Goal: Task Accomplishment & Management: Manage account settings

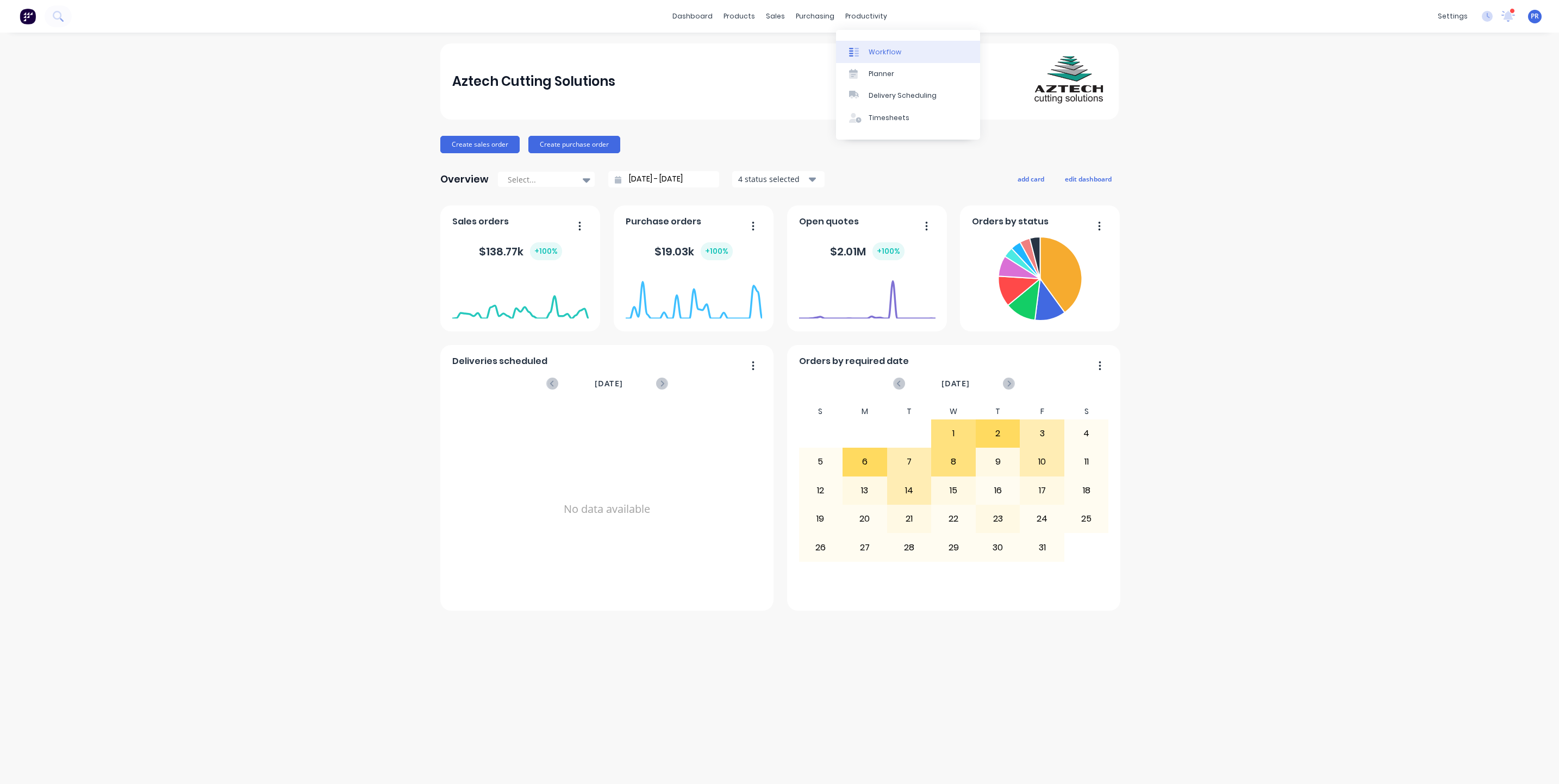
click at [869, 49] on div "Workflow" at bounding box center [884, 52] width 33 height 10
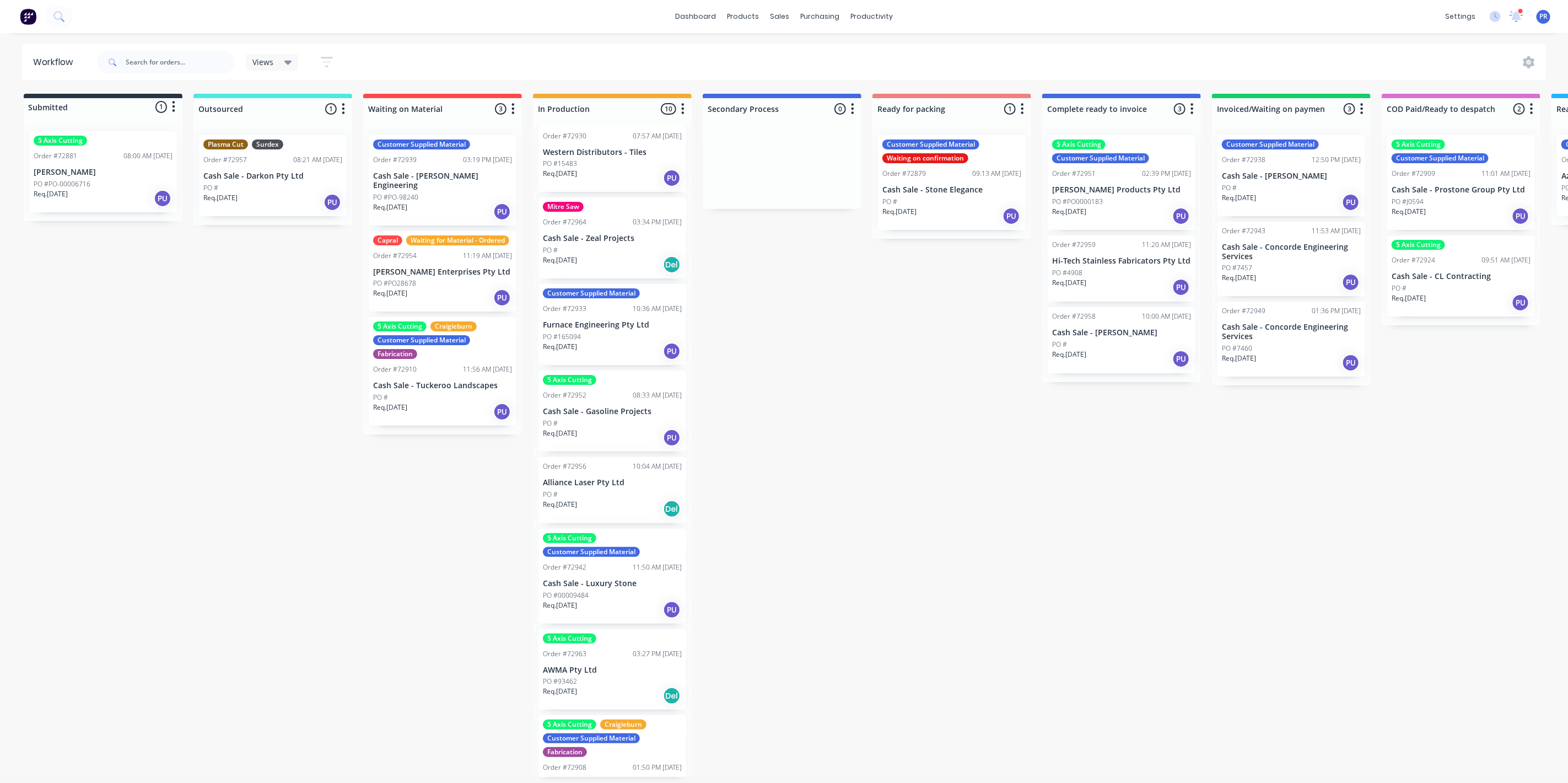
scroll to position [300, 0]
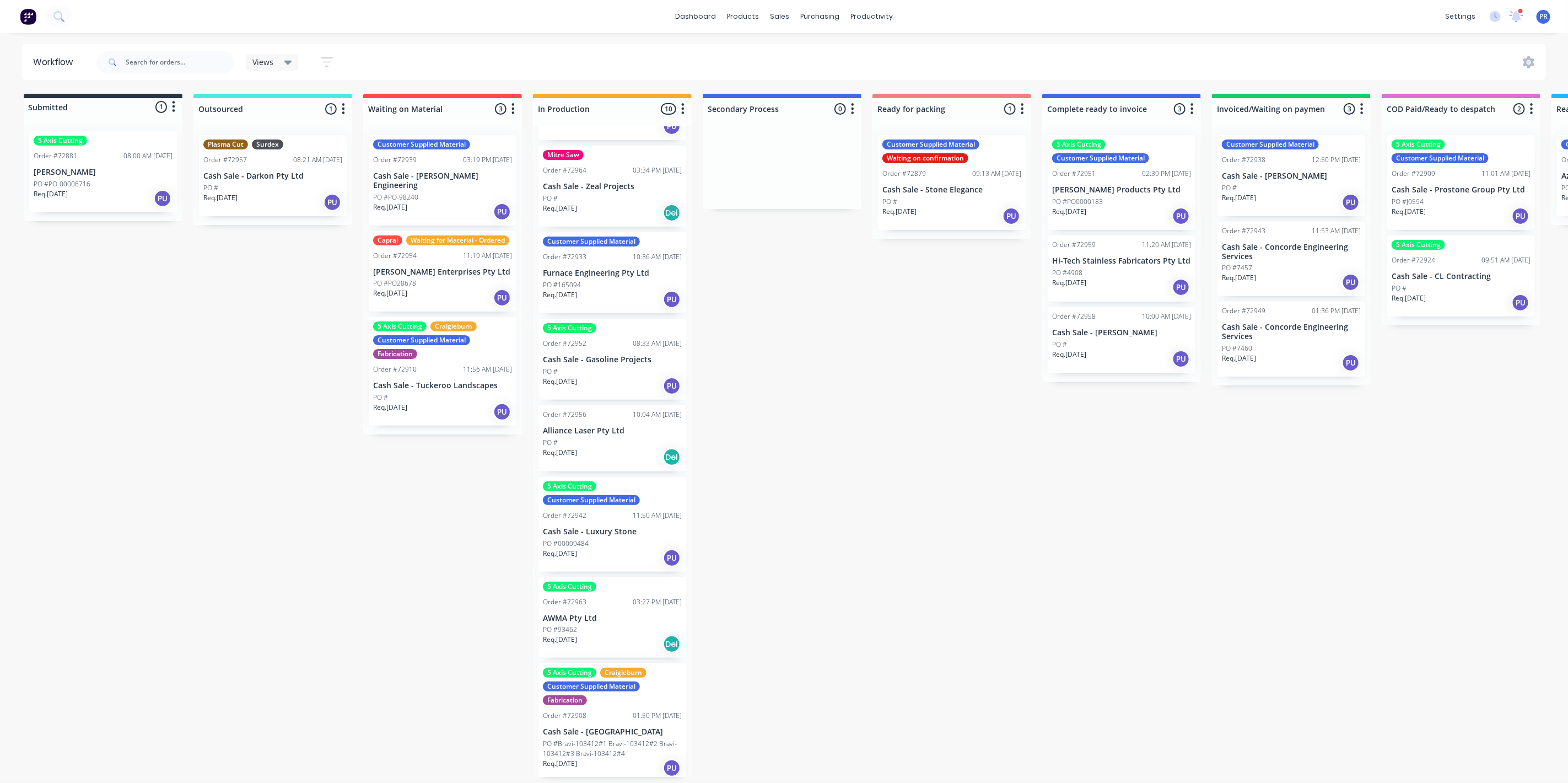
click at [594, 440] on div "PO #" at bounding box center [612, 443] width 139 height 10
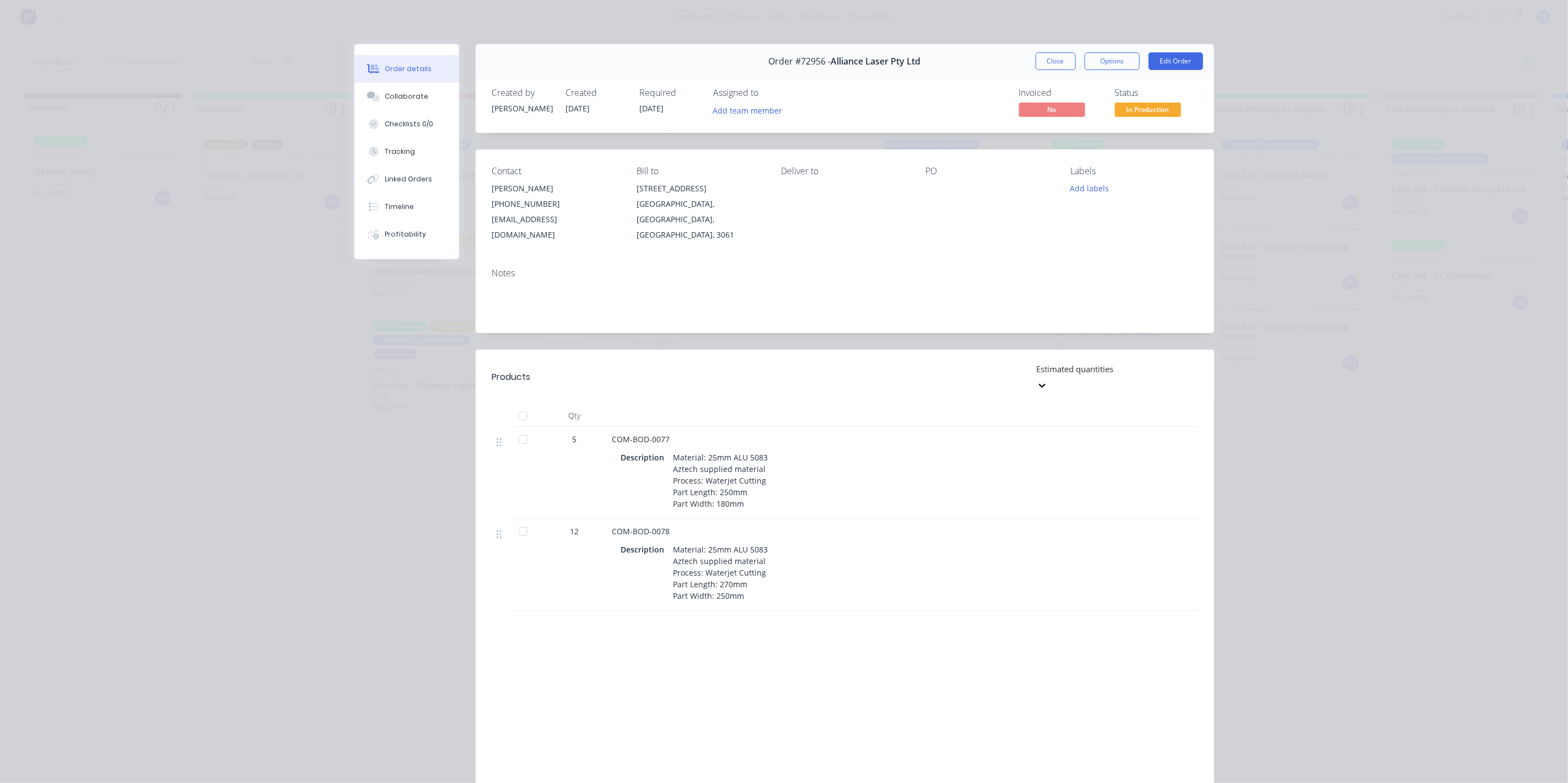
click at [1051, 65] on button "Close" at bounding box center [1055, 61] width 40 height 18
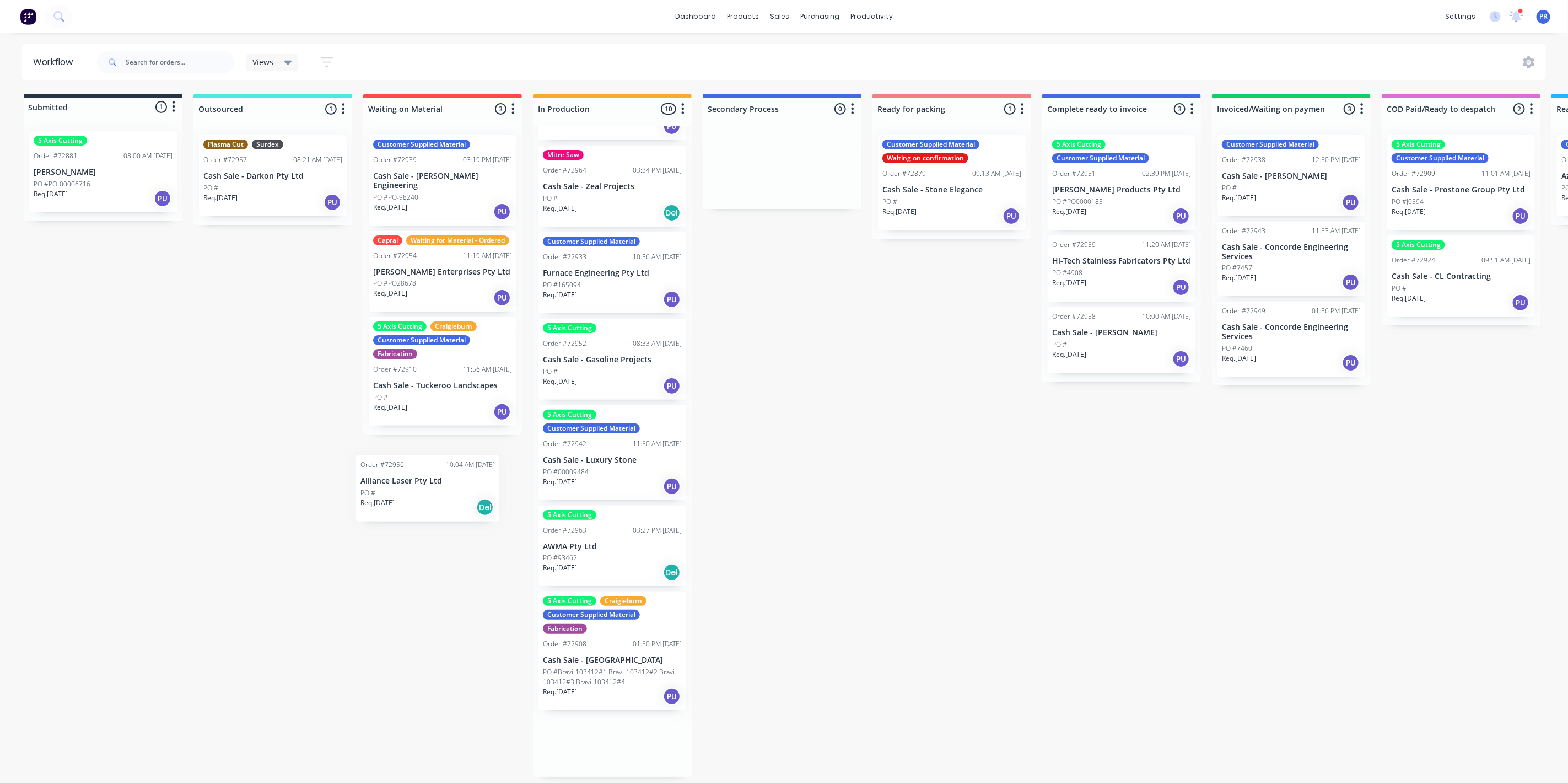
drag, startPoint x: 584, startPoint y: 437, endPoint x: 398, endPoint y: 486, distance: 192.3
click at [398, 486] on div "Submitted 1 Status colour #273444 hex #273444 Save Cancel Summaries Total order…" at bounding box center [991, 435] width 1998 height 684
drag, startPoint x: 599, startPoint y: 430, endPoint x: 424, endPoint y: 439, distance: 175.2
click at [424, 439] on div "Submitted 1 Status colour #273444 hex #273444 Save Cancel Summaries Total order…" at bounding box center [991, 435] width 1998 height 684
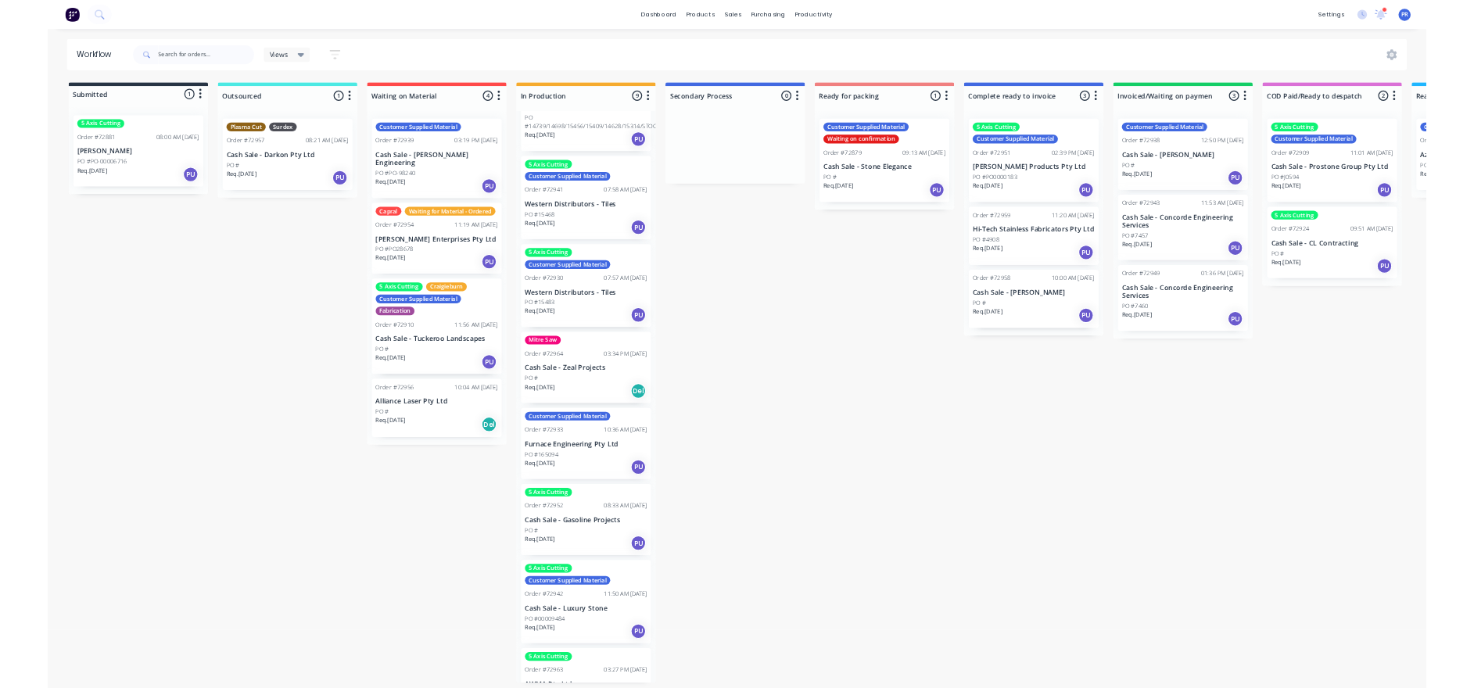
scroll to position [0, 0]
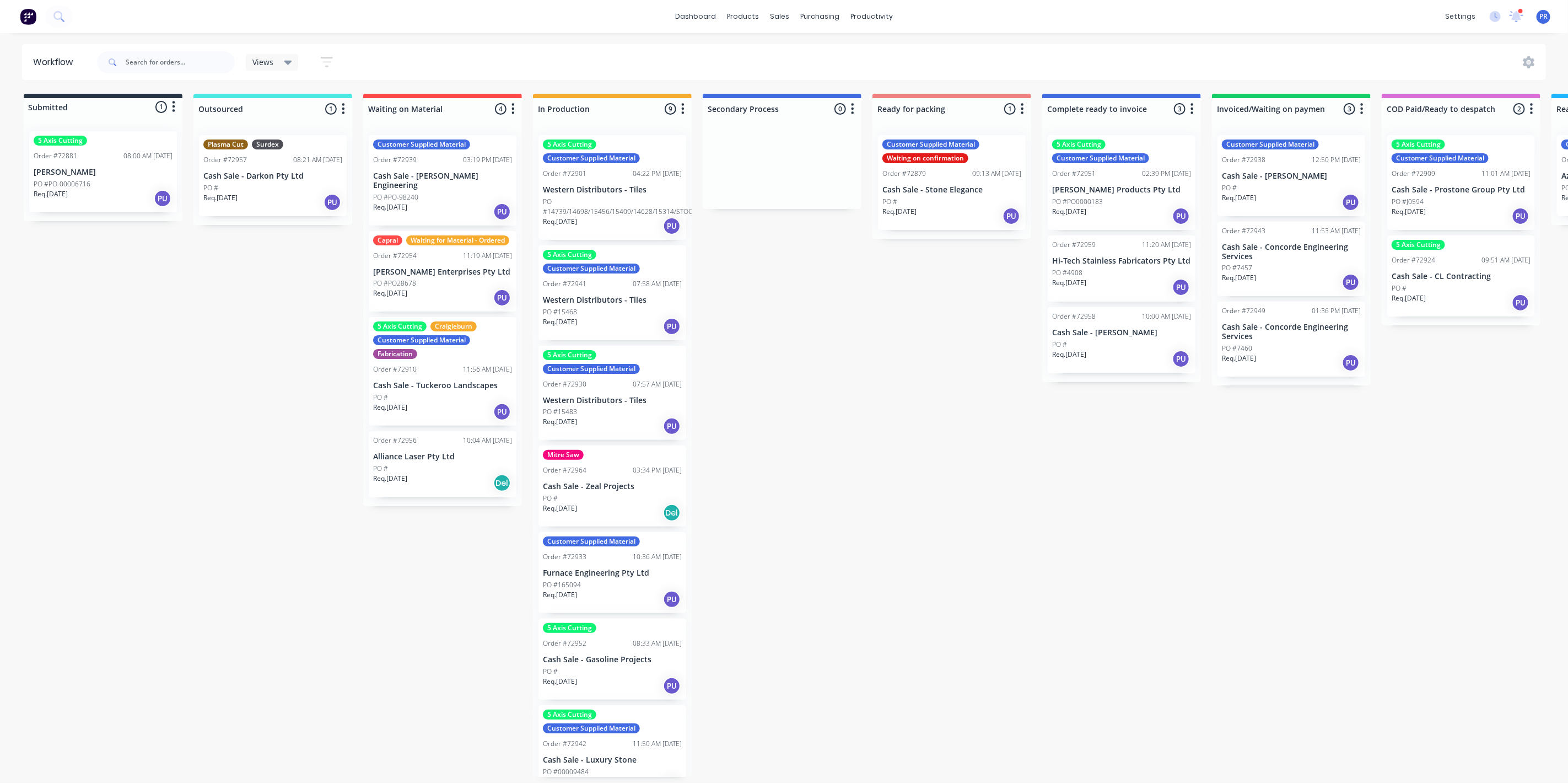
click at [898, 530] on div "Submitted 1 Status colour #273444 hex #273444 Save Cancel Summaries Total order…" at bounding box center [991, 435] width 1998 height 684
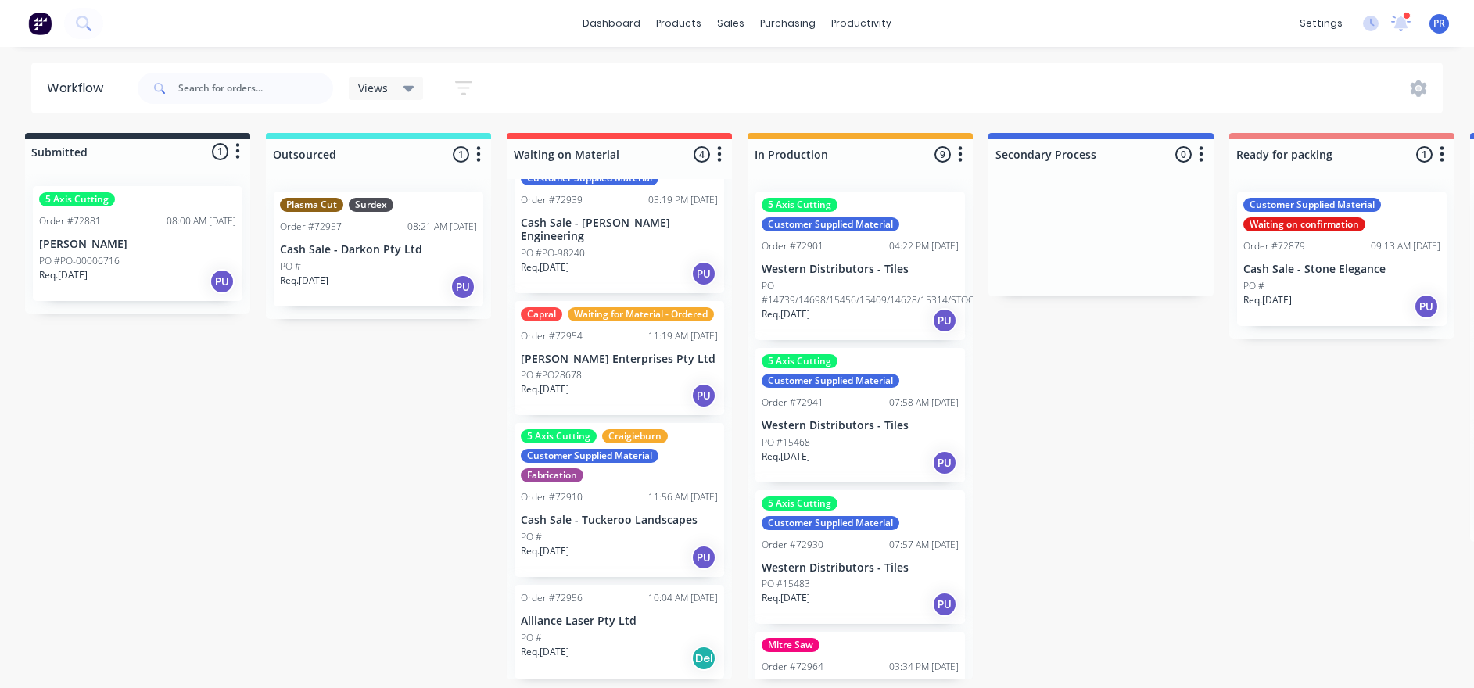
scroll to position [0, 27]
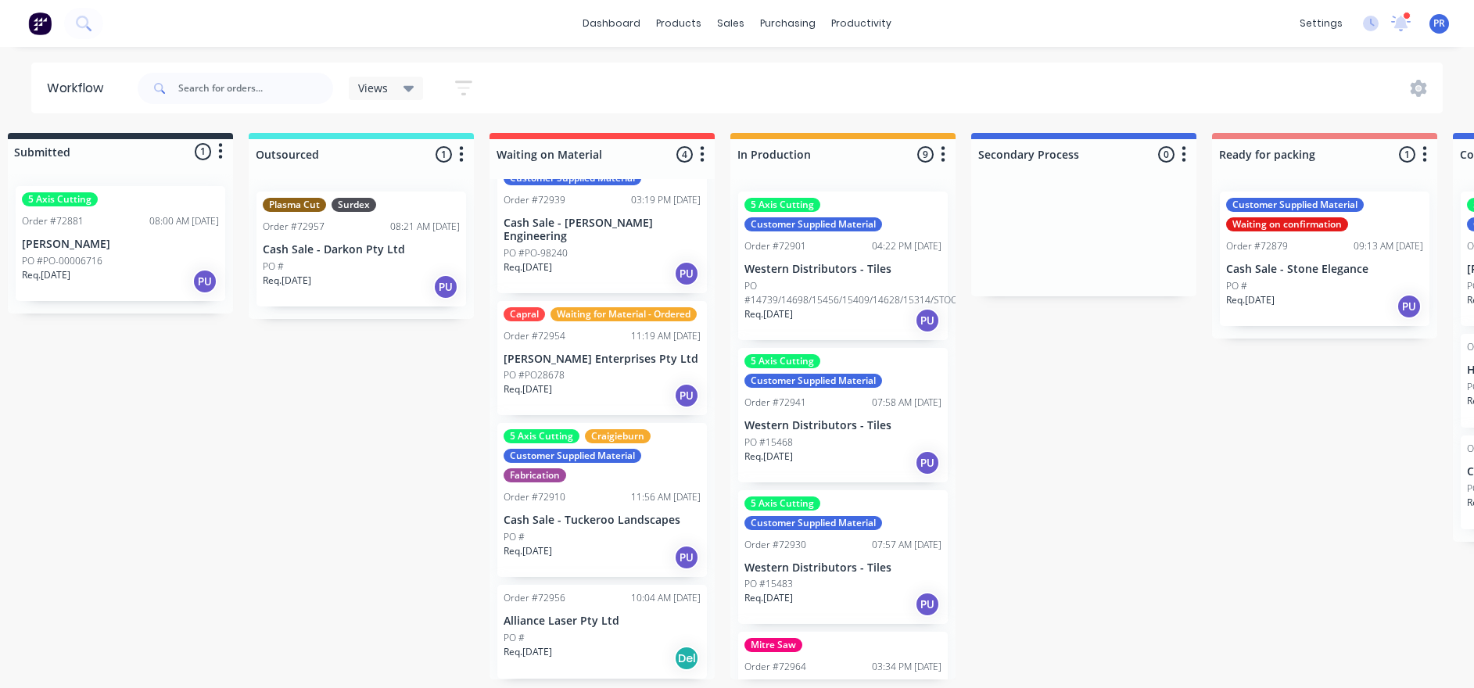
drag, startPoint x: 1044, startPoint y: 428, endPoint x: 1080, endPoint y: 427, distance: 35.2
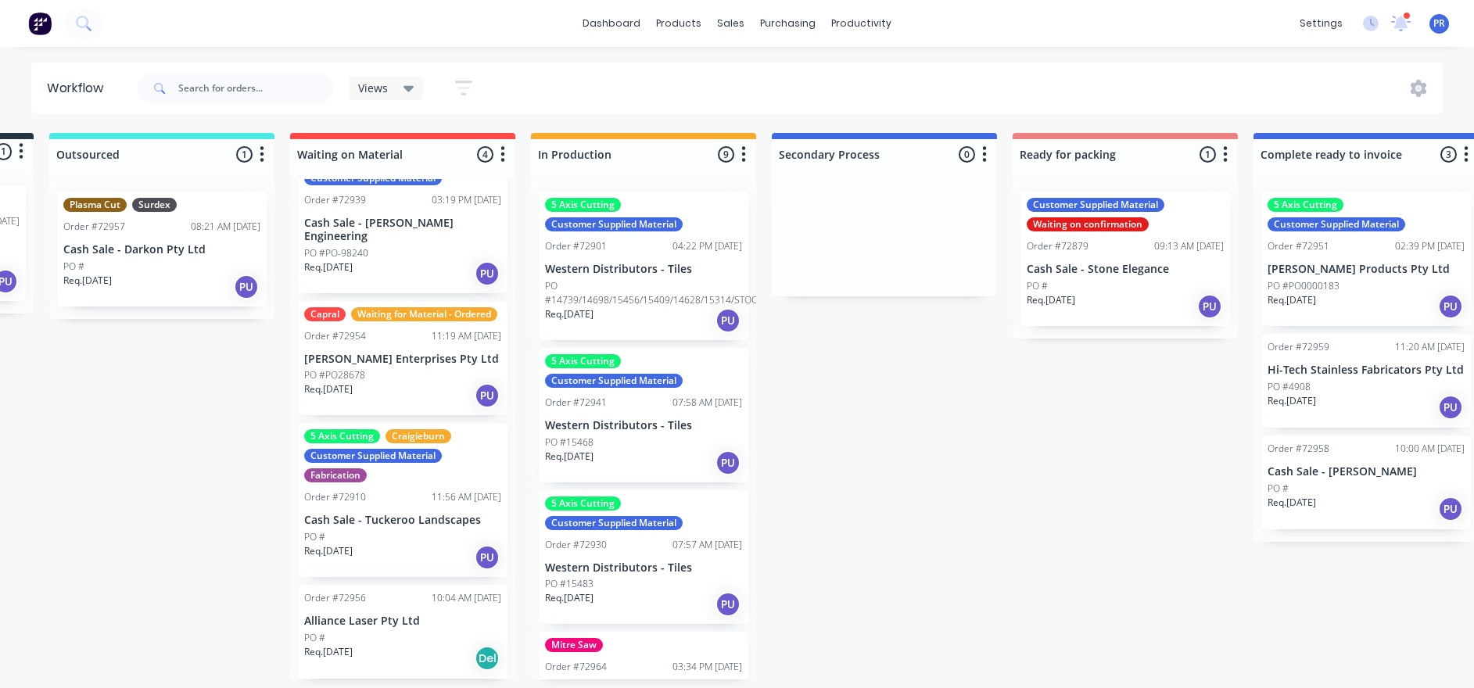
drag, startPoint x: 1061, startPoint y: 425, endPoint x: 1108, endPoint y: 419, distance: 47.3
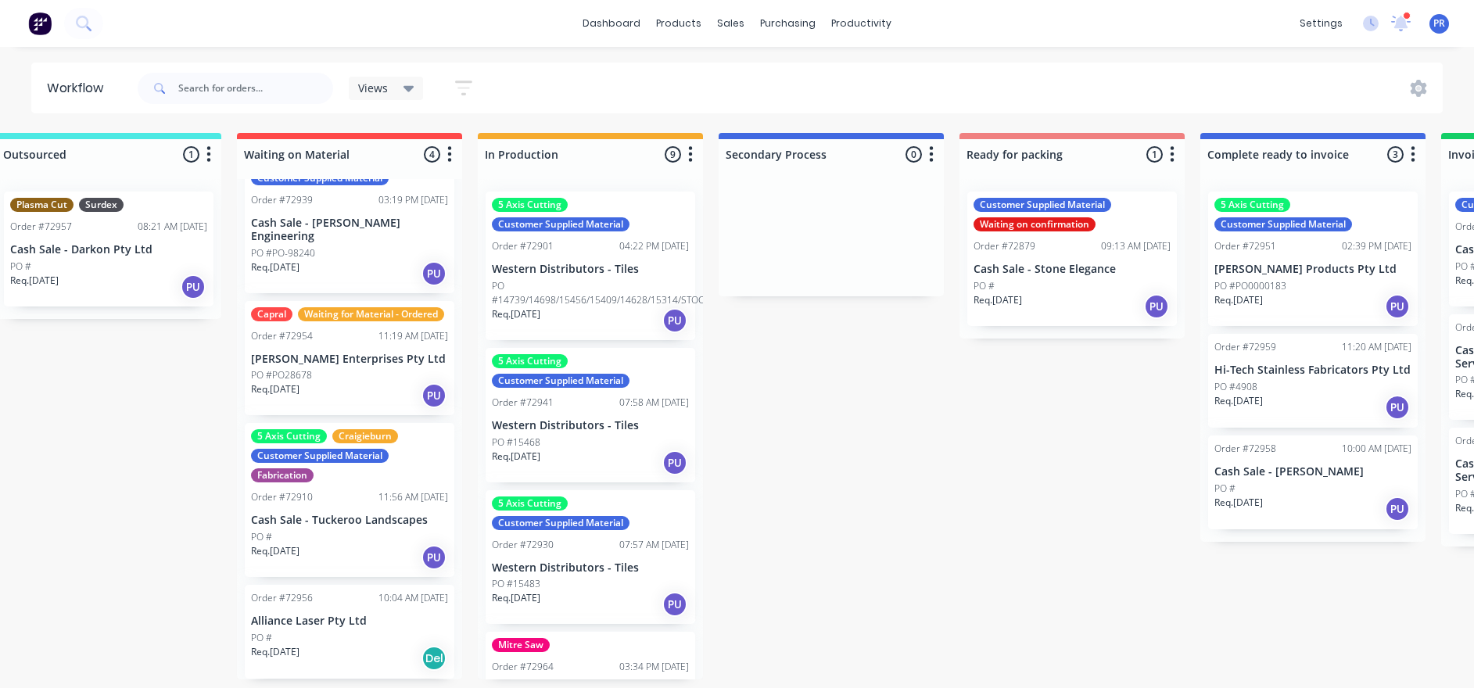
scroll to position [0, 299]
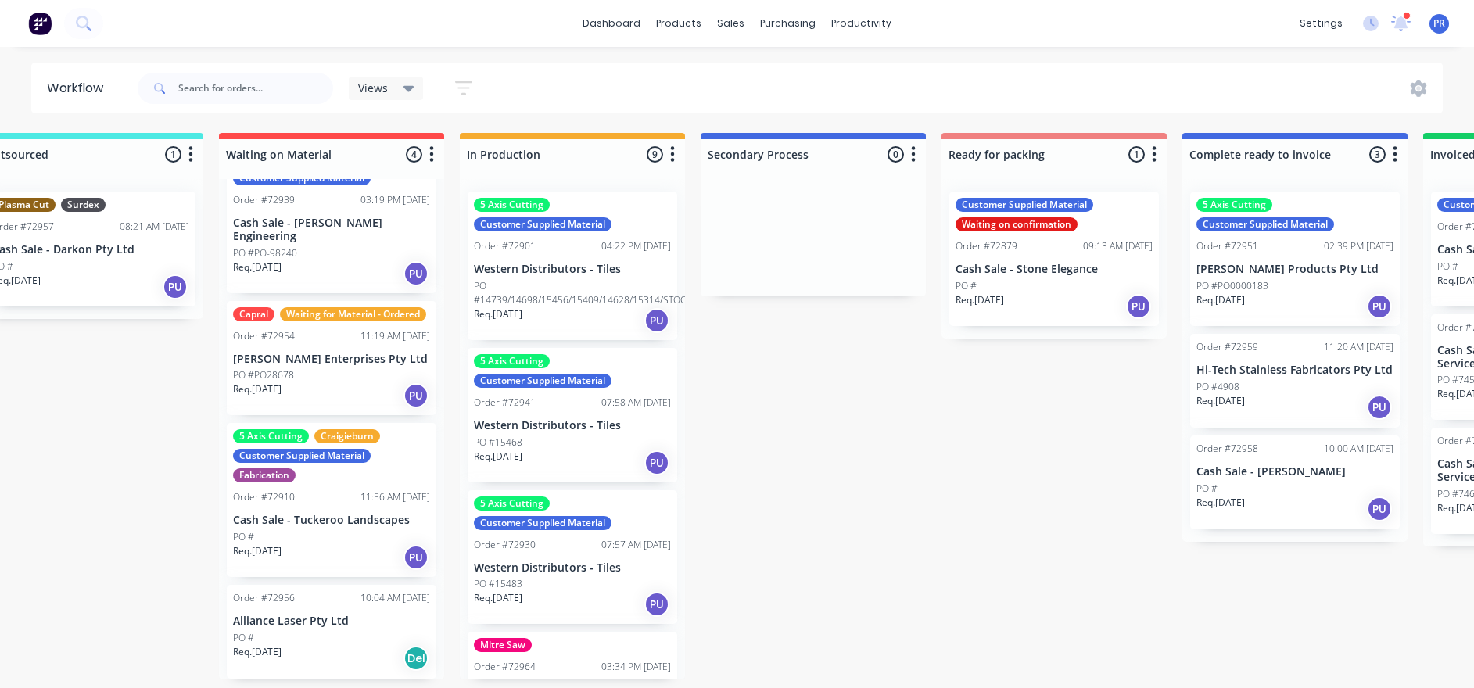
drag, startPoint x: 1033, startPoint y: 382, endPoint x: 1078, endPoint y: 384, distance: 45.4
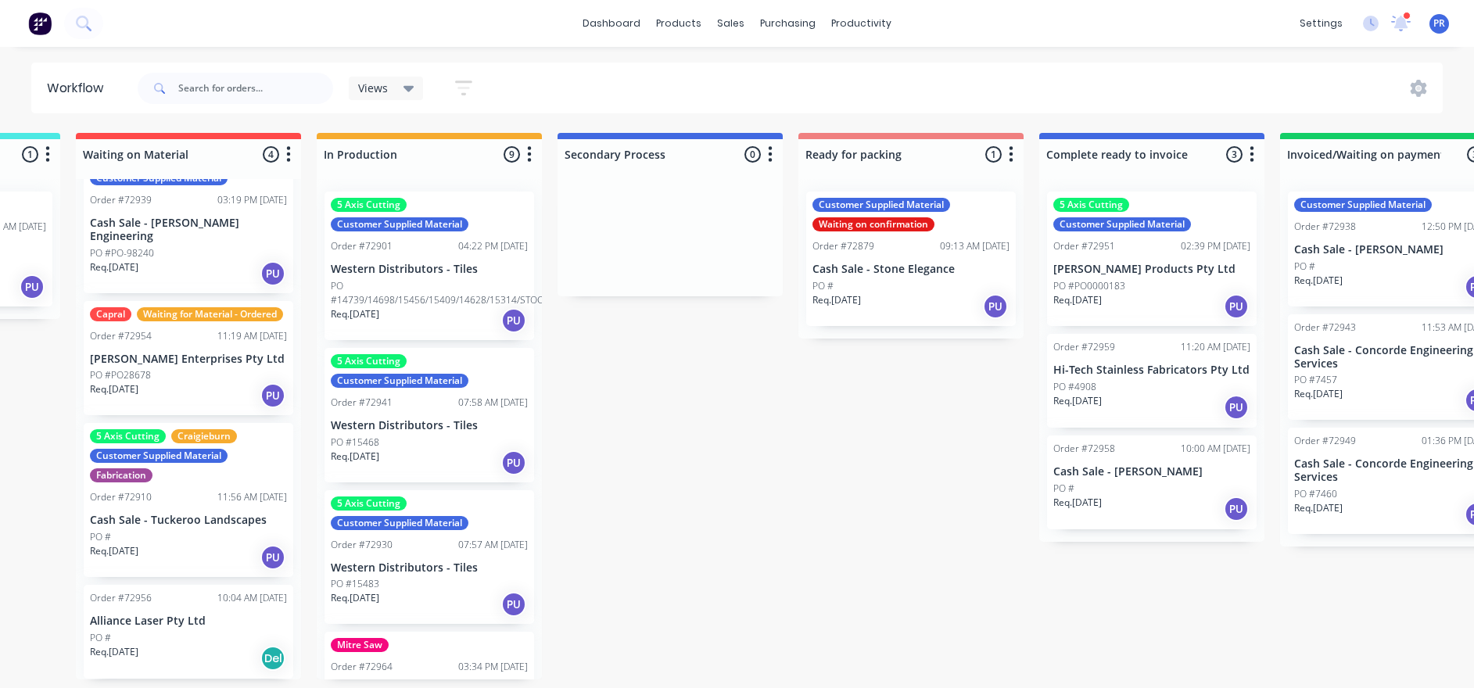
drag, startPoint x: 956, startPoint y: 385, endPoint x: 997, endPoint y: 396, distance: 42.1
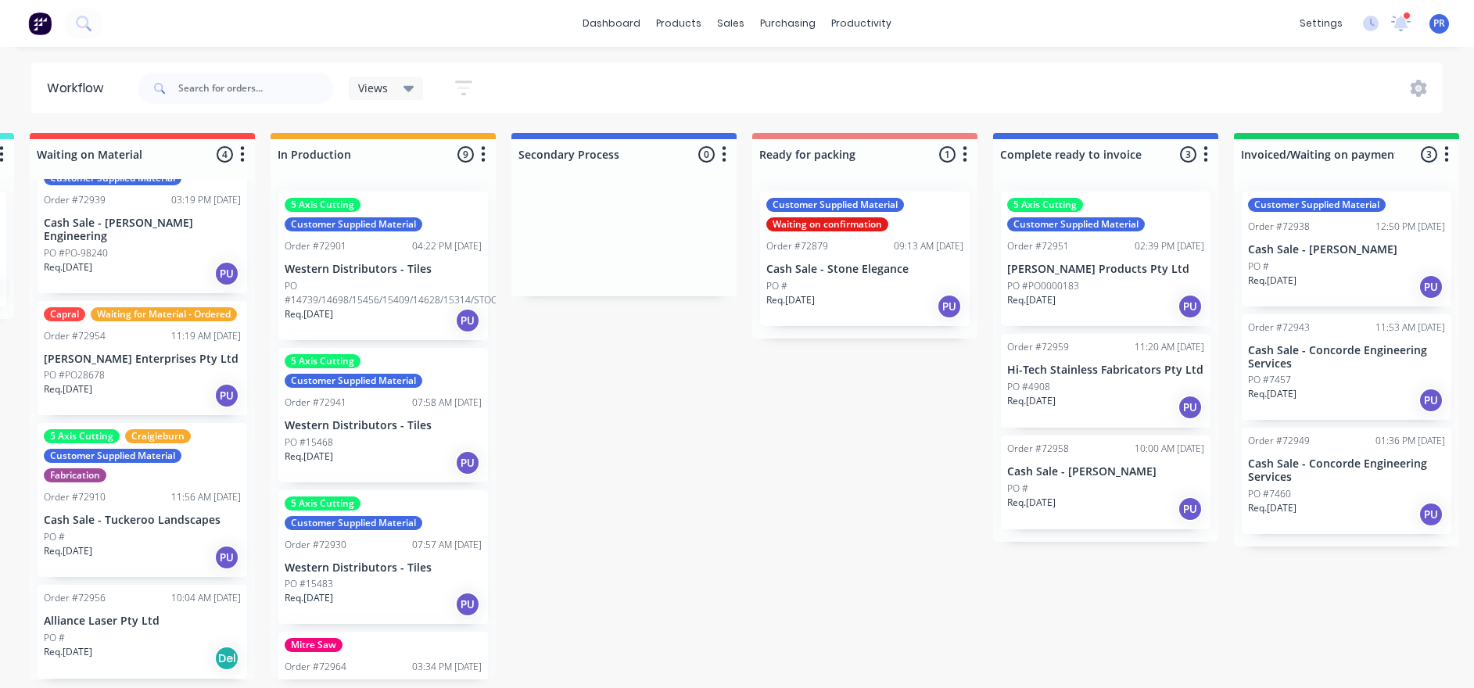
scroll to position [0, 500]
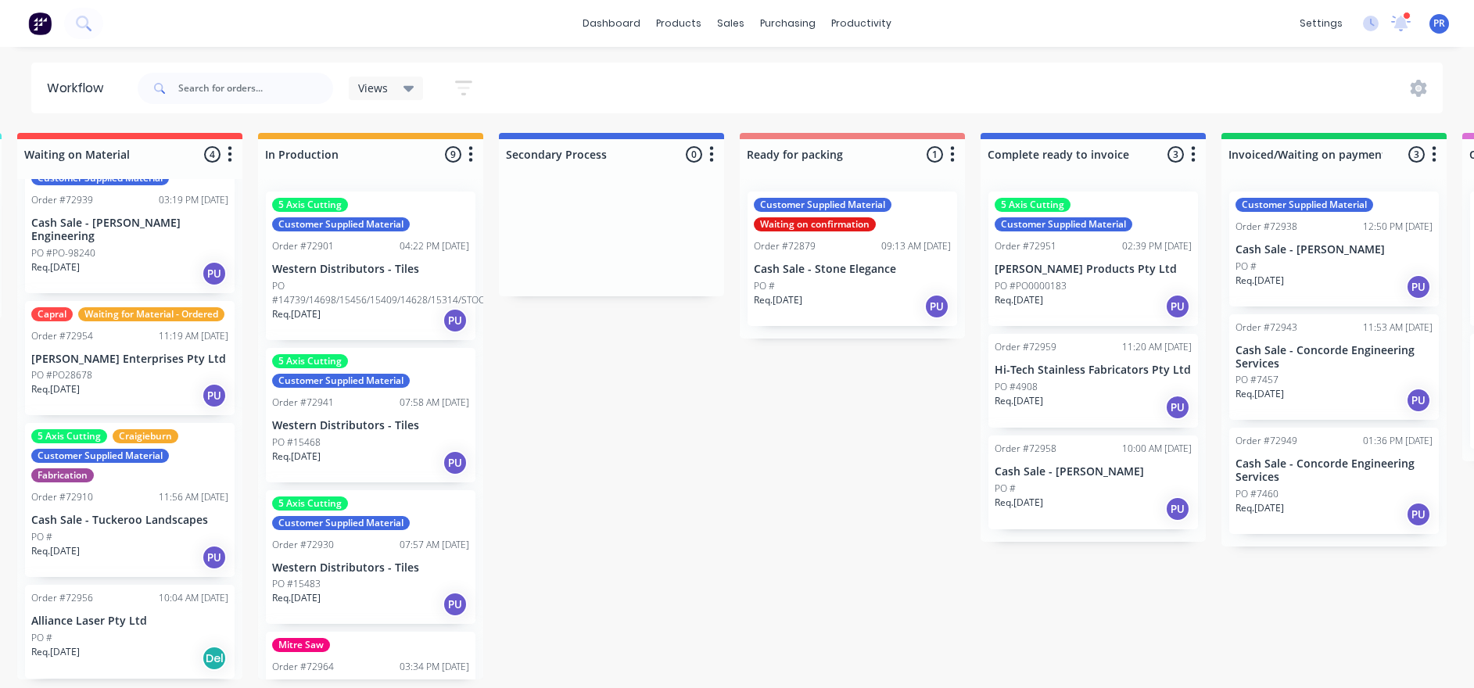
drag, startPoint x: 942, startPoint y: 401, endPoint x: 959, endPoint y: 399, distance: 17.3
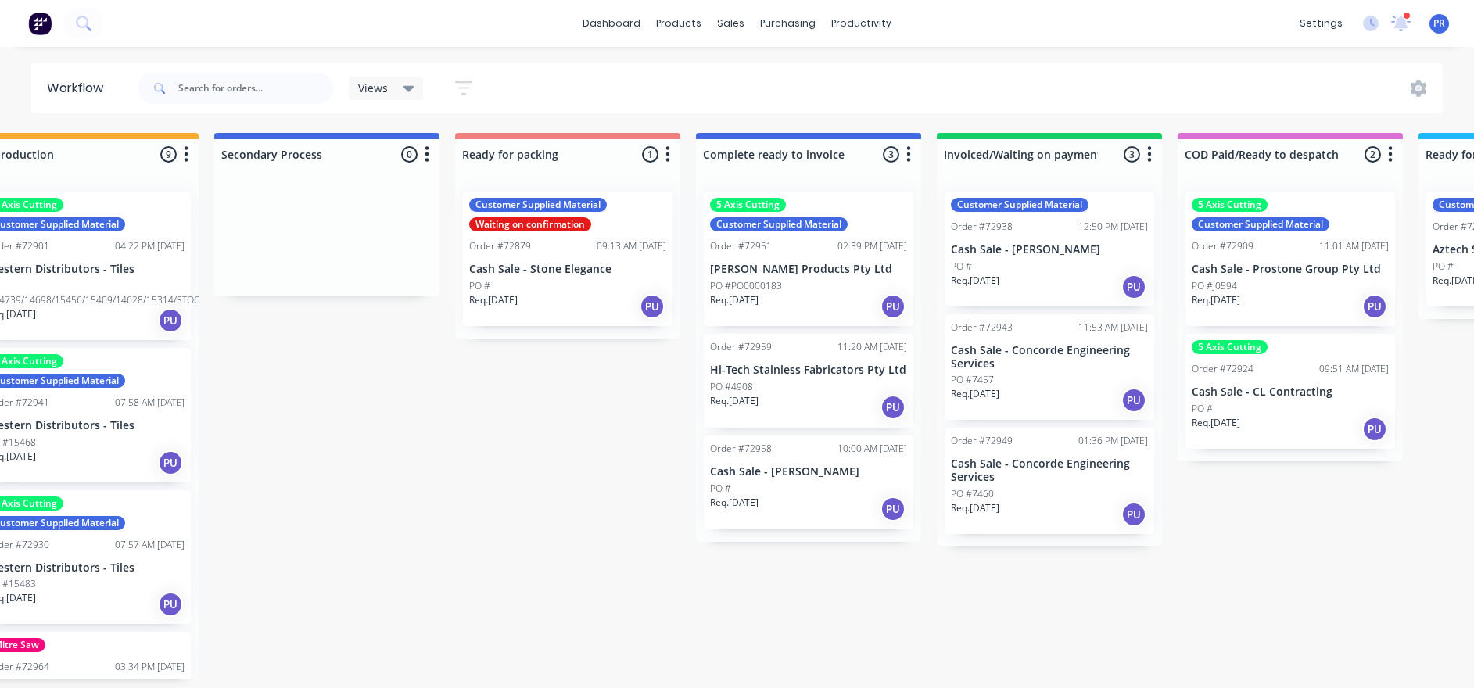
drag, startPoint x: 915, startPoint y: 403, endPoint x: 913, endPoint y: 418, distance: 15.7
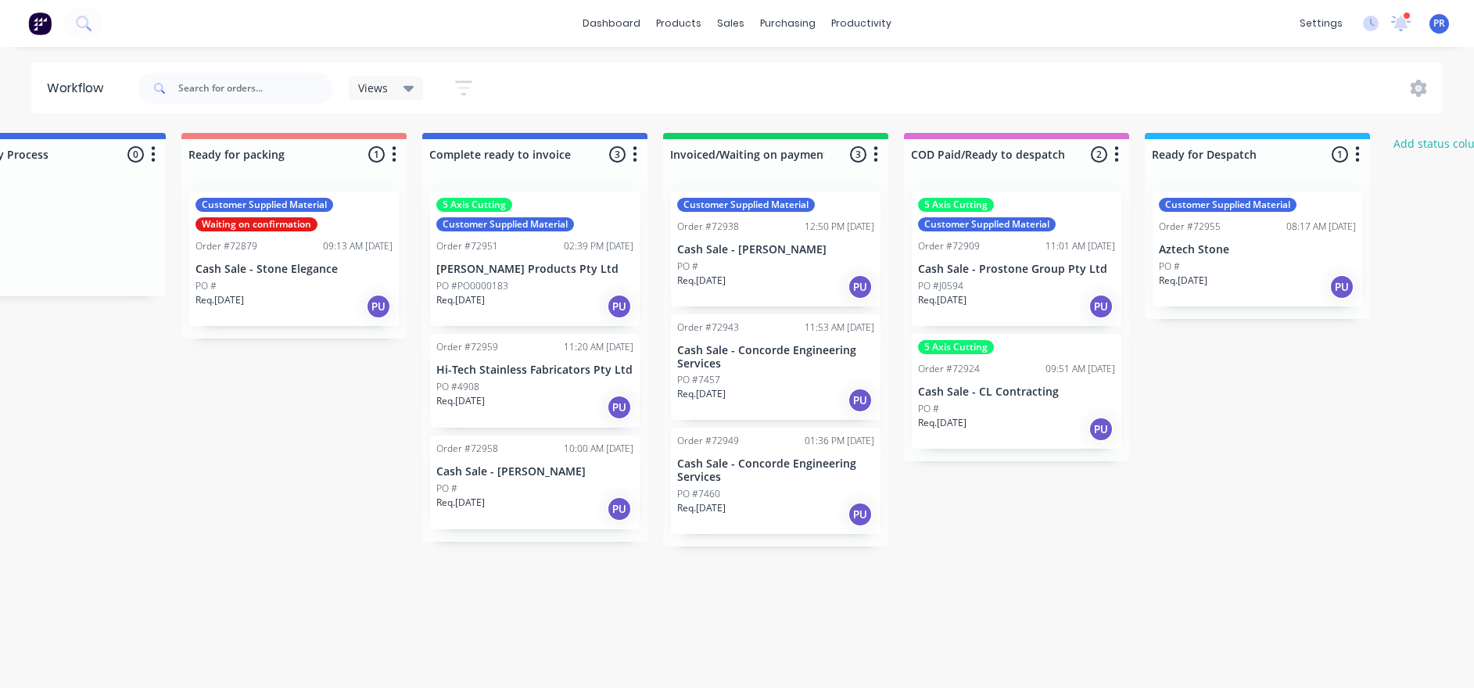
drag, startPoint x: 1212, startPoint y: 528, endPoint x: 1274, endPoint y: 517, distance: 62.7
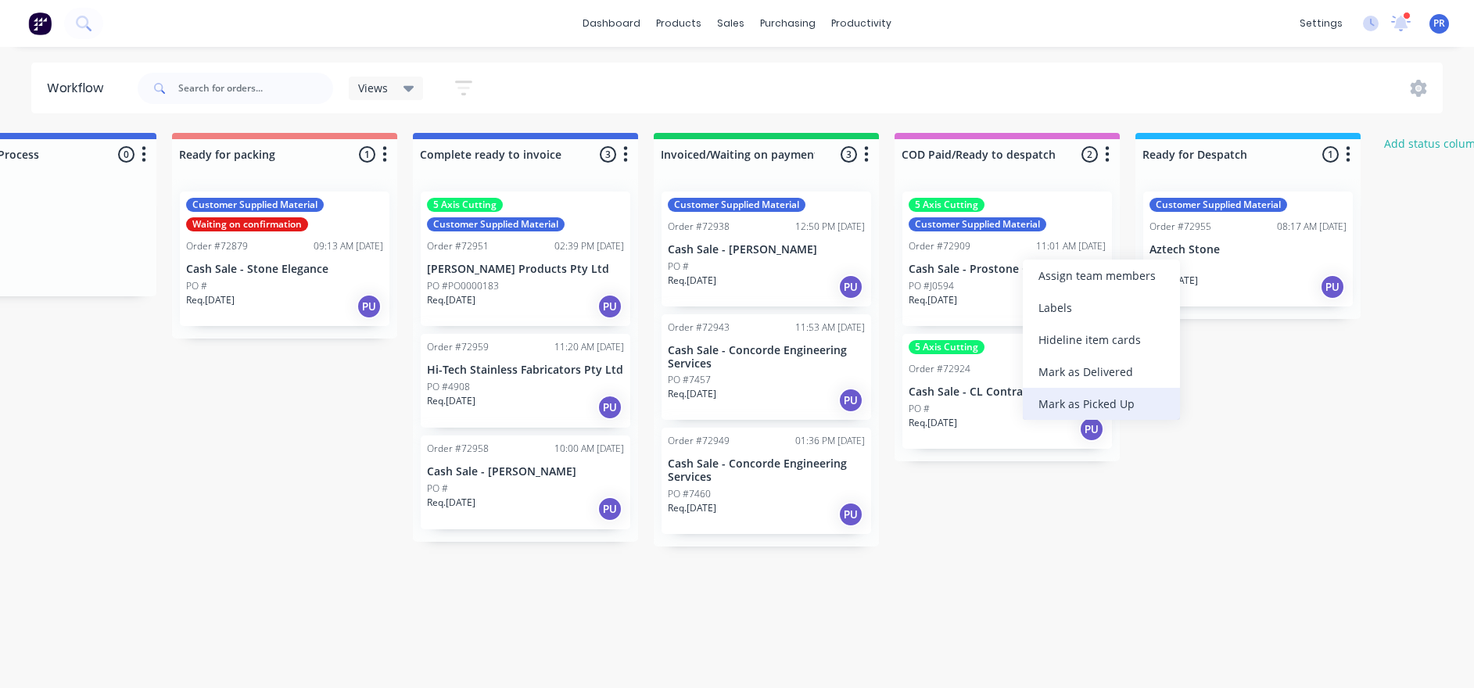
click at [1108, 409] on div "Mark as Picked Up" at bounding box center [1100, 404] width 157 height 32
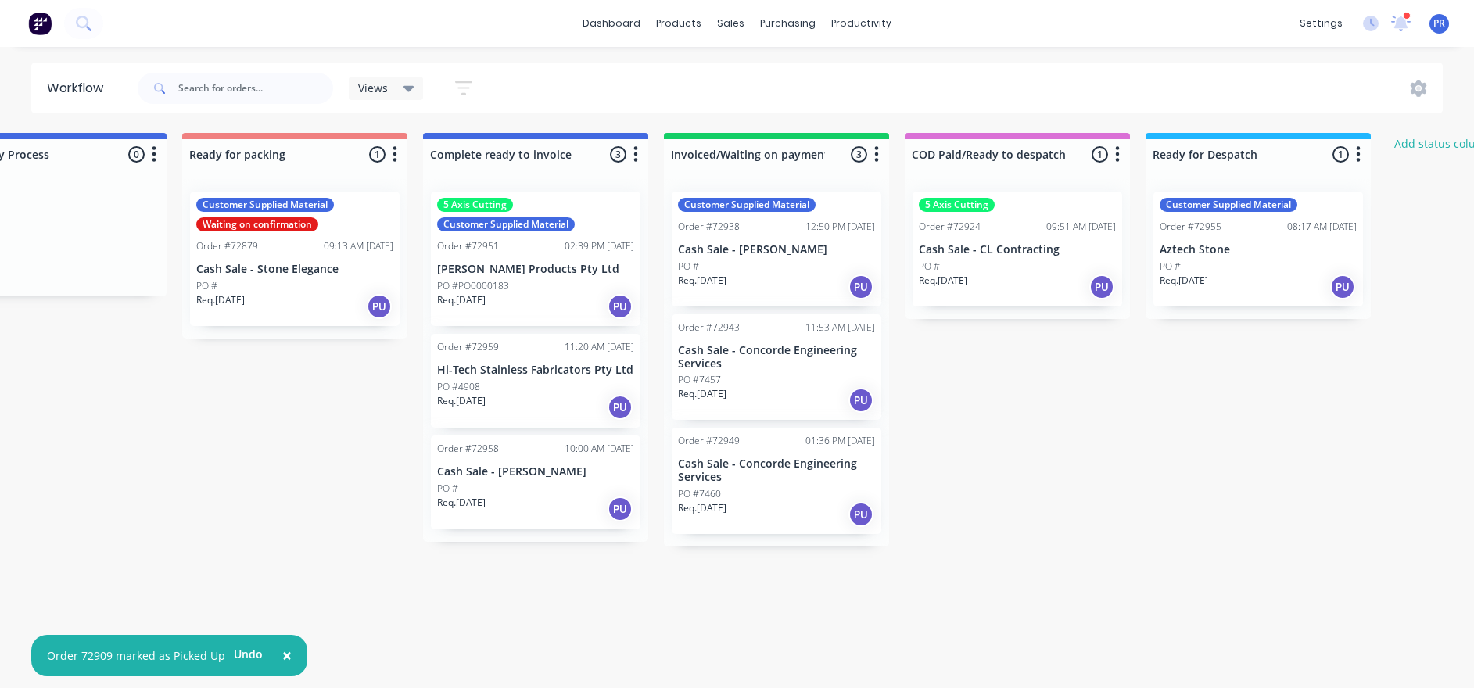
scroll to position [9, 1044]
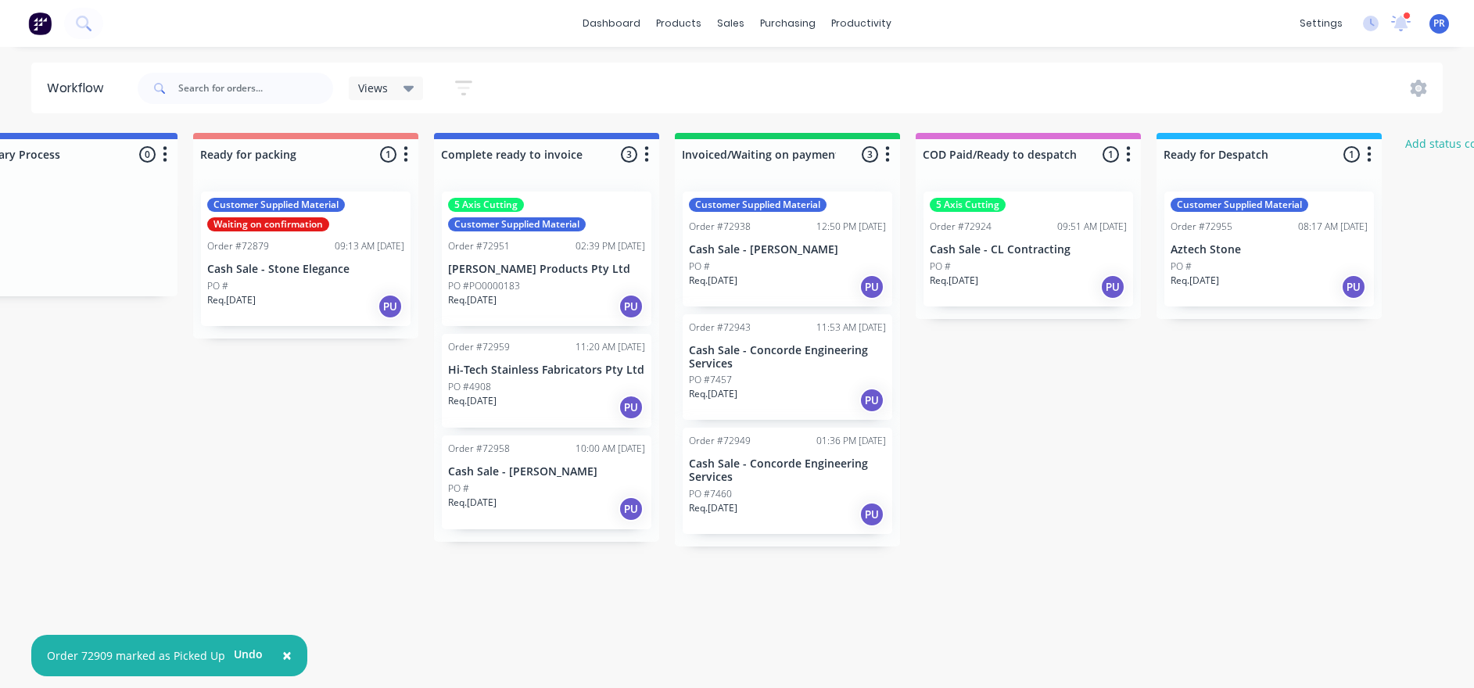
drag, startPoint x: 1034, startPoint y: 564, endPoint x: 1001, endPoint y: 559, distance: 33.2
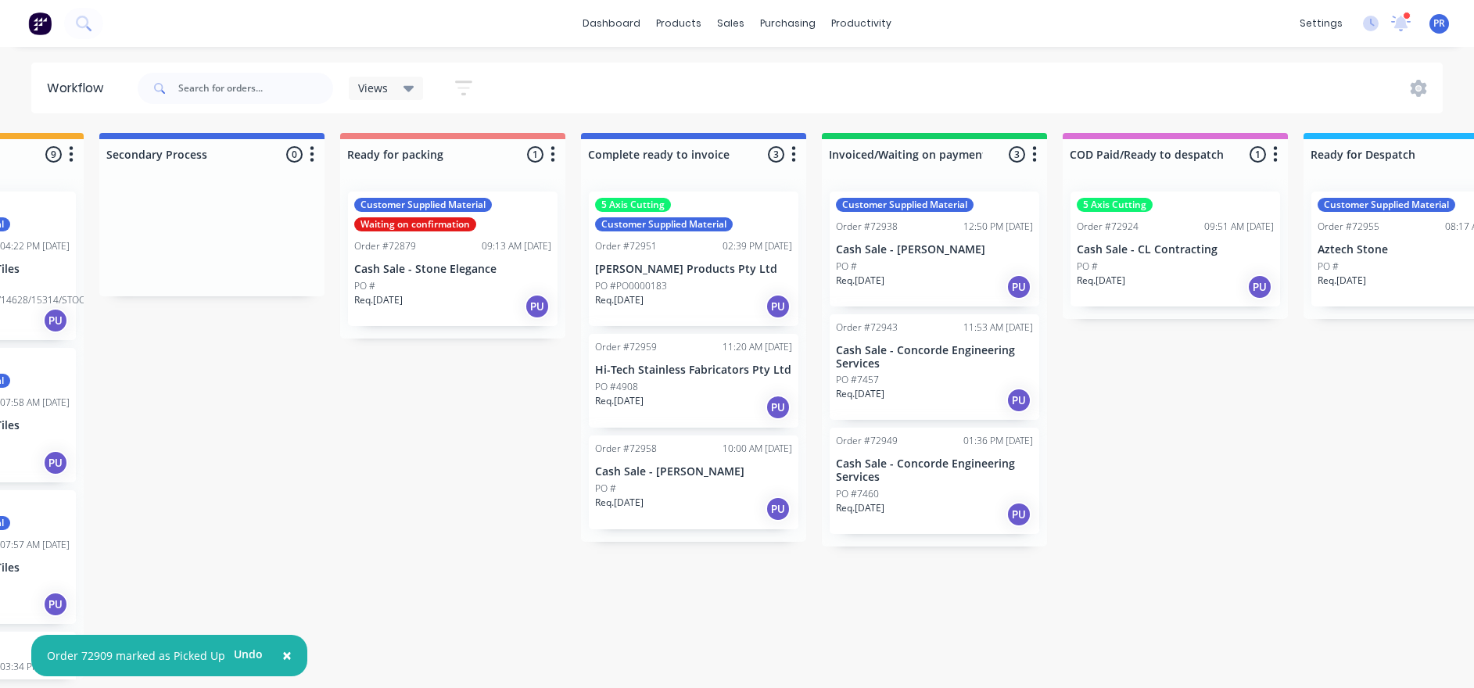
drag, startPoint x: 906, startPoint y: 611, endPoint x: 888, endPoint y: 610, distance: 18.0
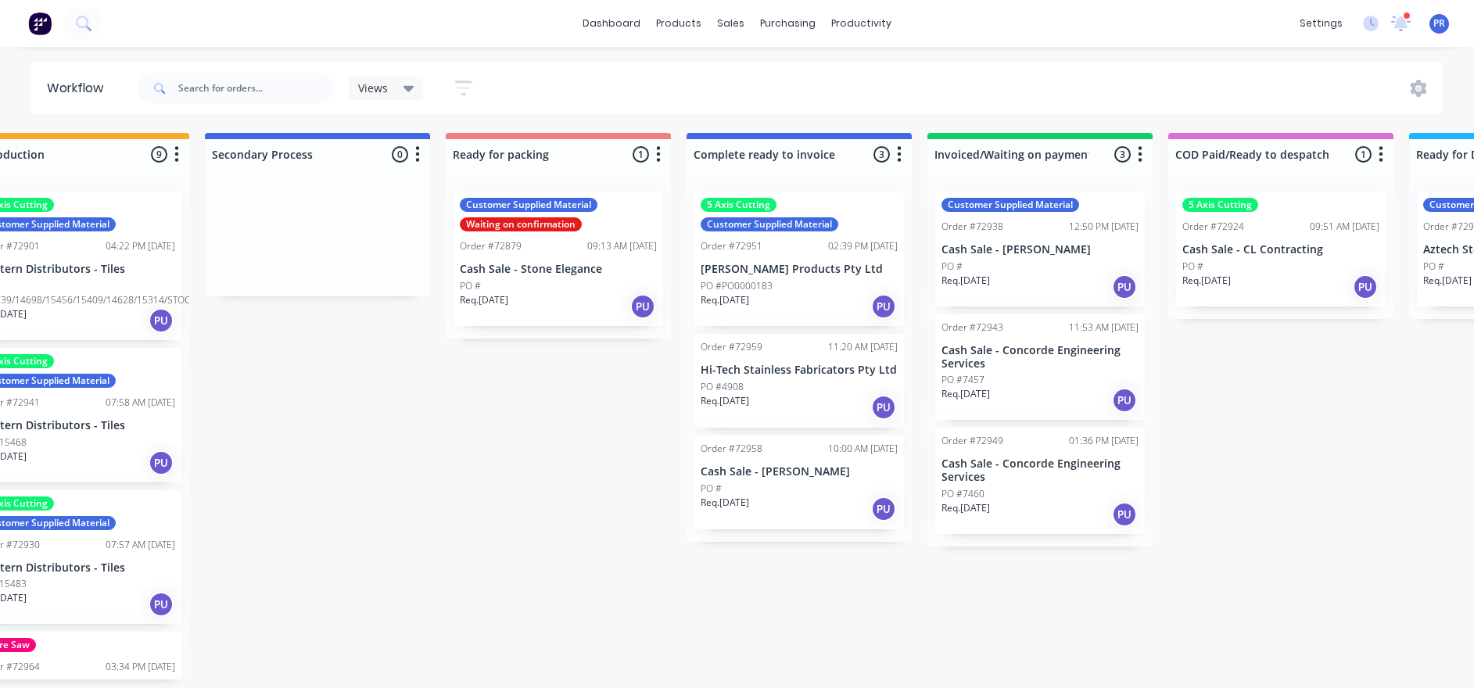
scroll to position [9, 779]
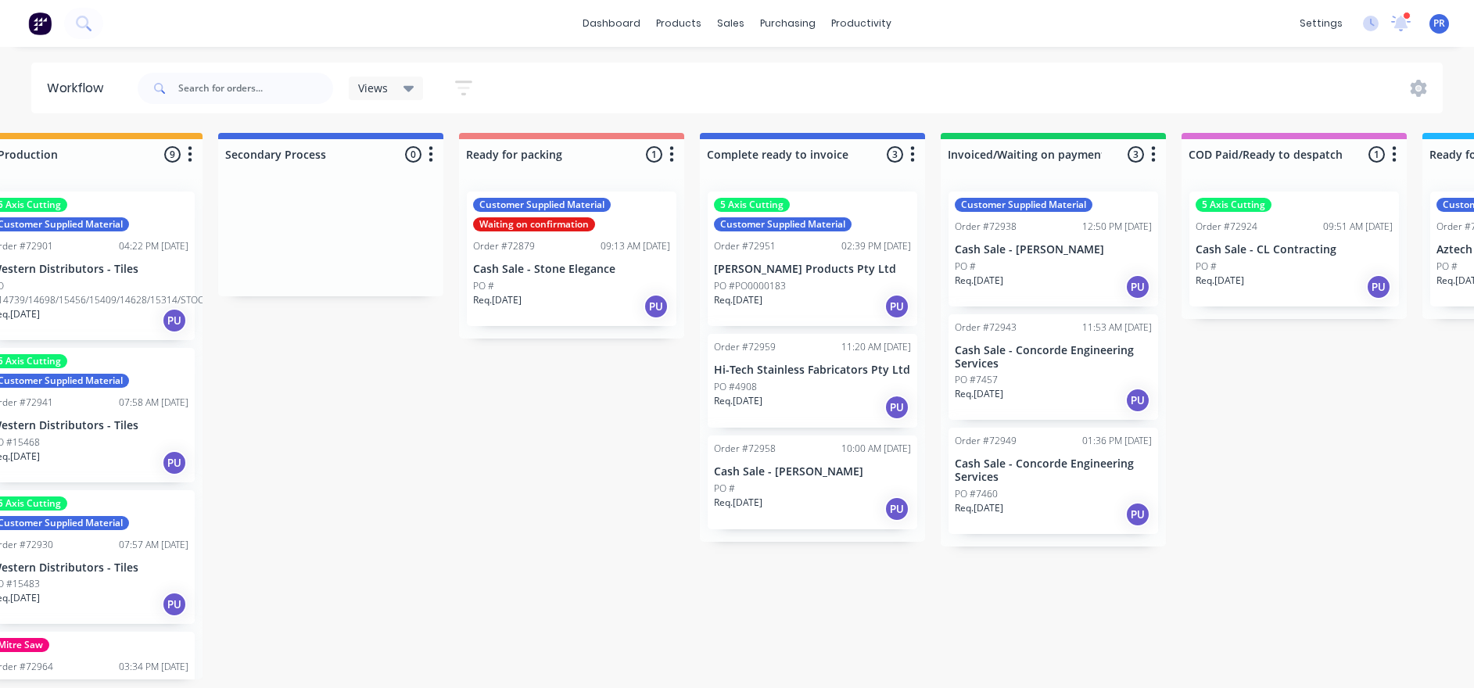
drag, startPoint x: 888, startPoint y: 578, endPoint x: 845, endPoint y: 566, distance: 44.6
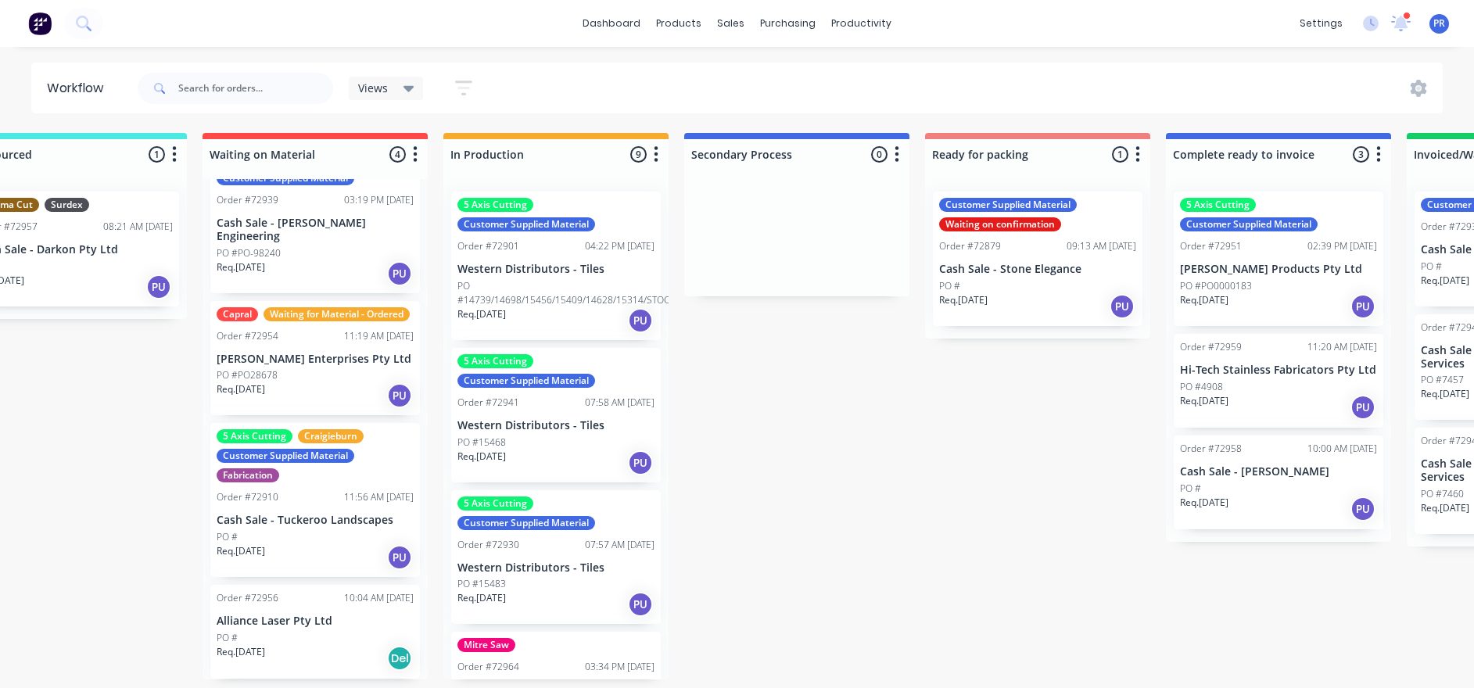
drag, startPoint x: 934, startPoint y: 532, endPoint x: 855, endPoint y: 534, distance: 79.0
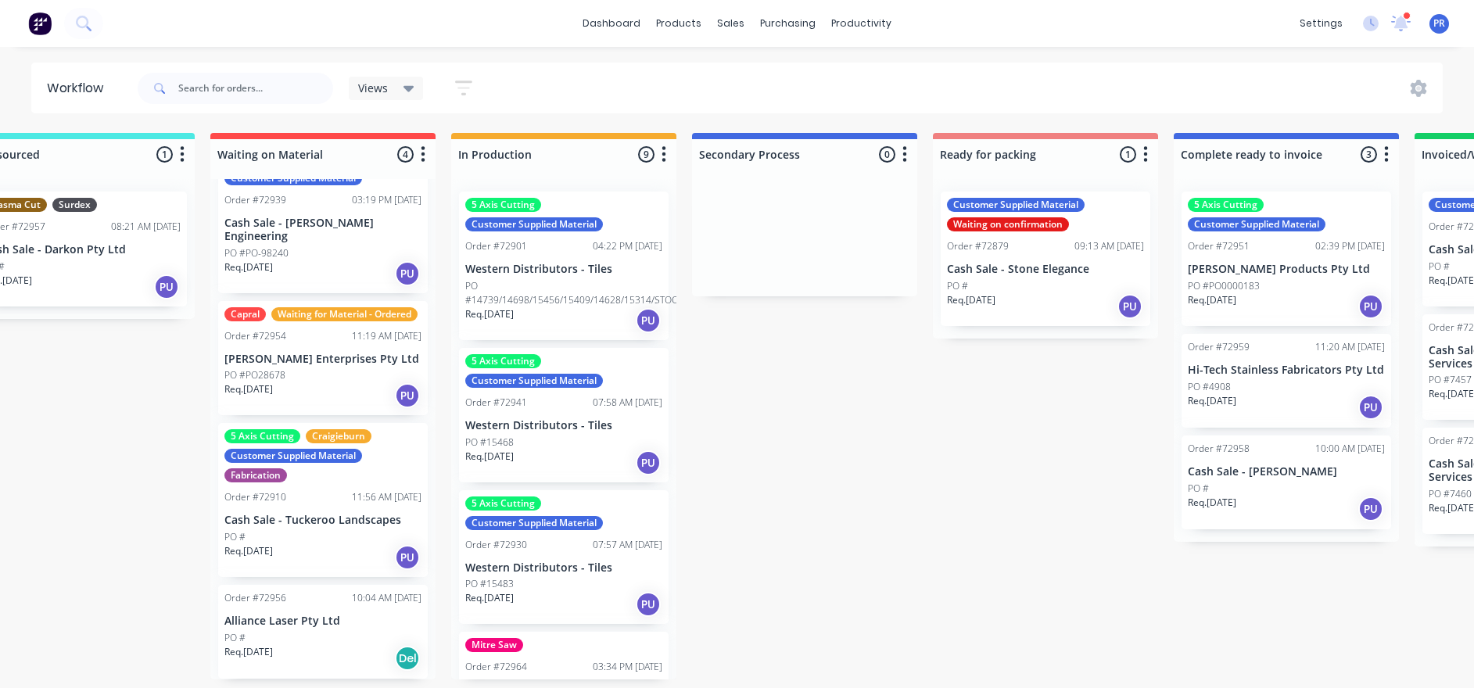
click at [342, 620] on p "Alliance Laser Pty Ltd" at bounding box center [322, 620] width 197 height 13
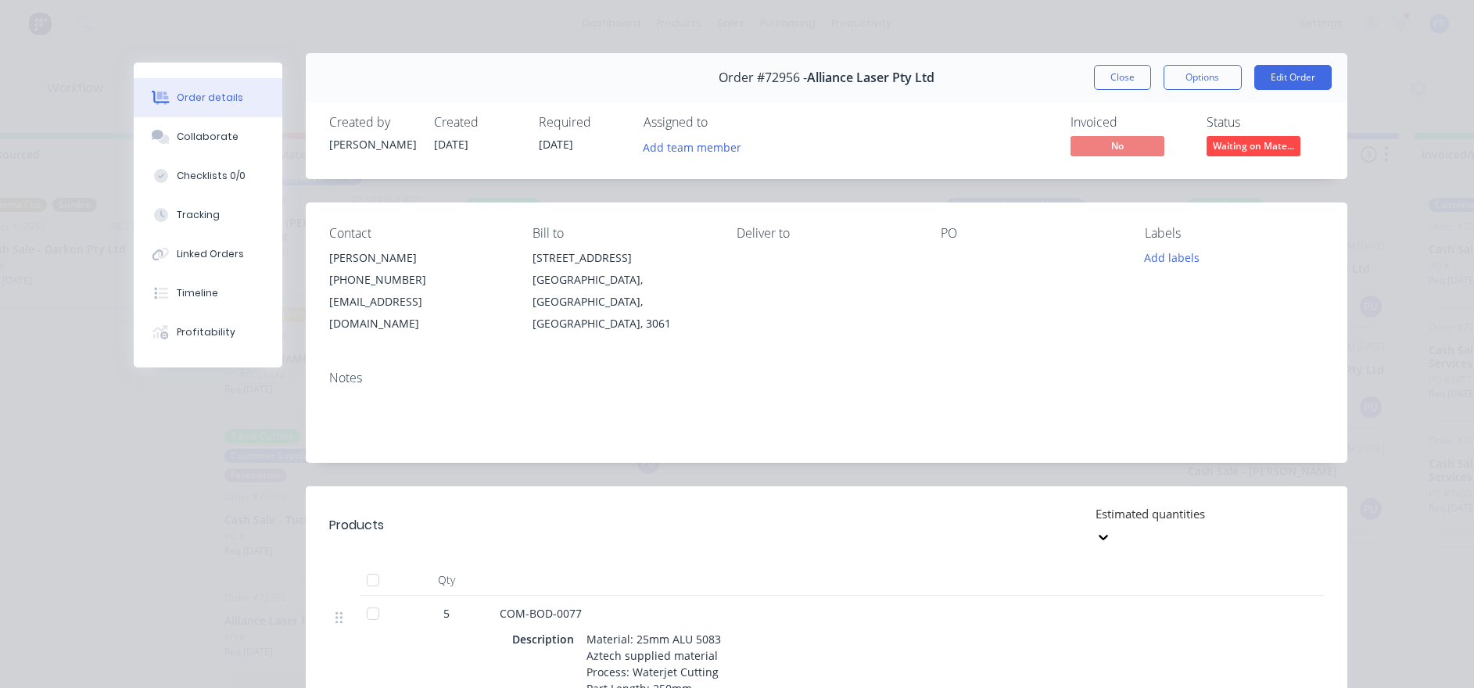
scroll to position [0, 0]
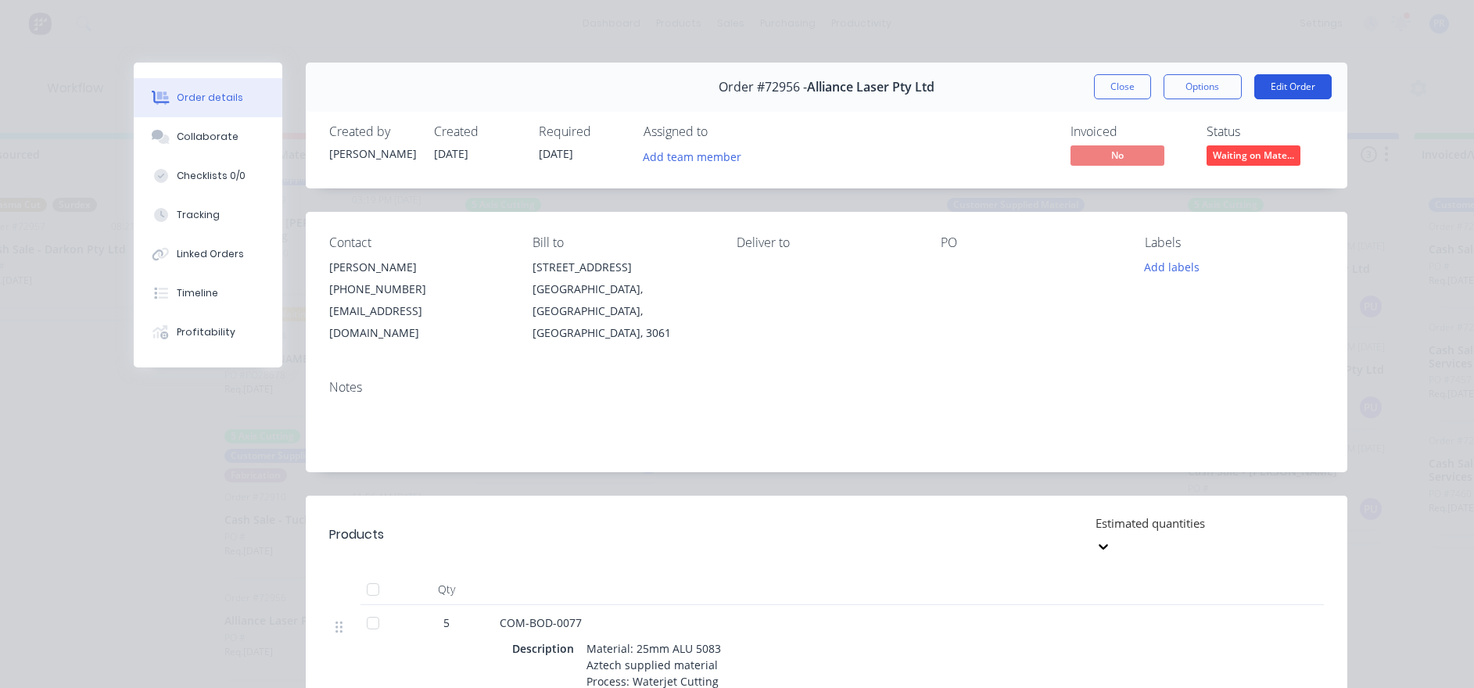
click at [1311, 91] on button "Edit Order" at bounding box center [1292, 86] width 77 height 25
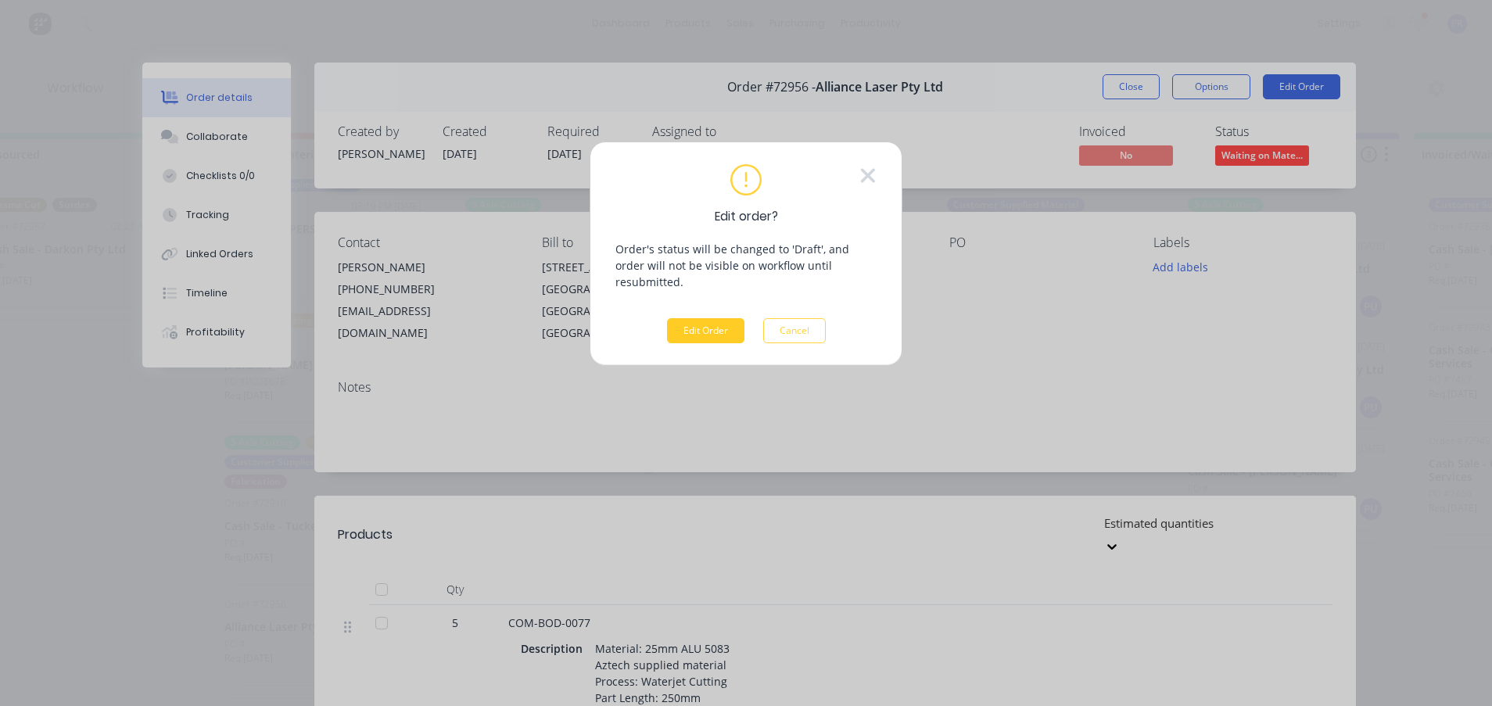
click at [707, 321] on button "Edit Order" at bounding box center [705, 330] width 77 height 25
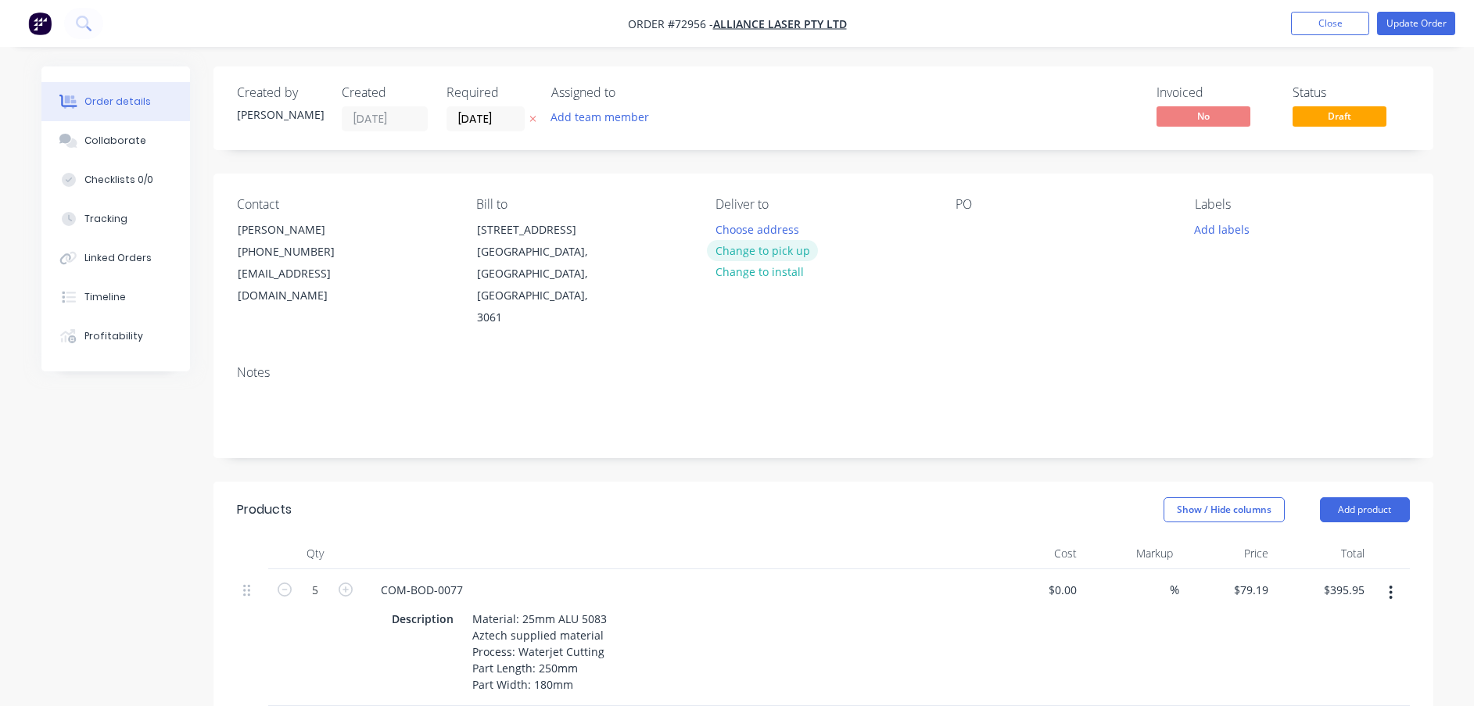
click at [789, 244] on button "Change to pick up" at bounding box center [762, 250] width 111 height 21
click at [1416, 23] on button "Update Order" at bounding box center [1416, 23] width 78 height 23
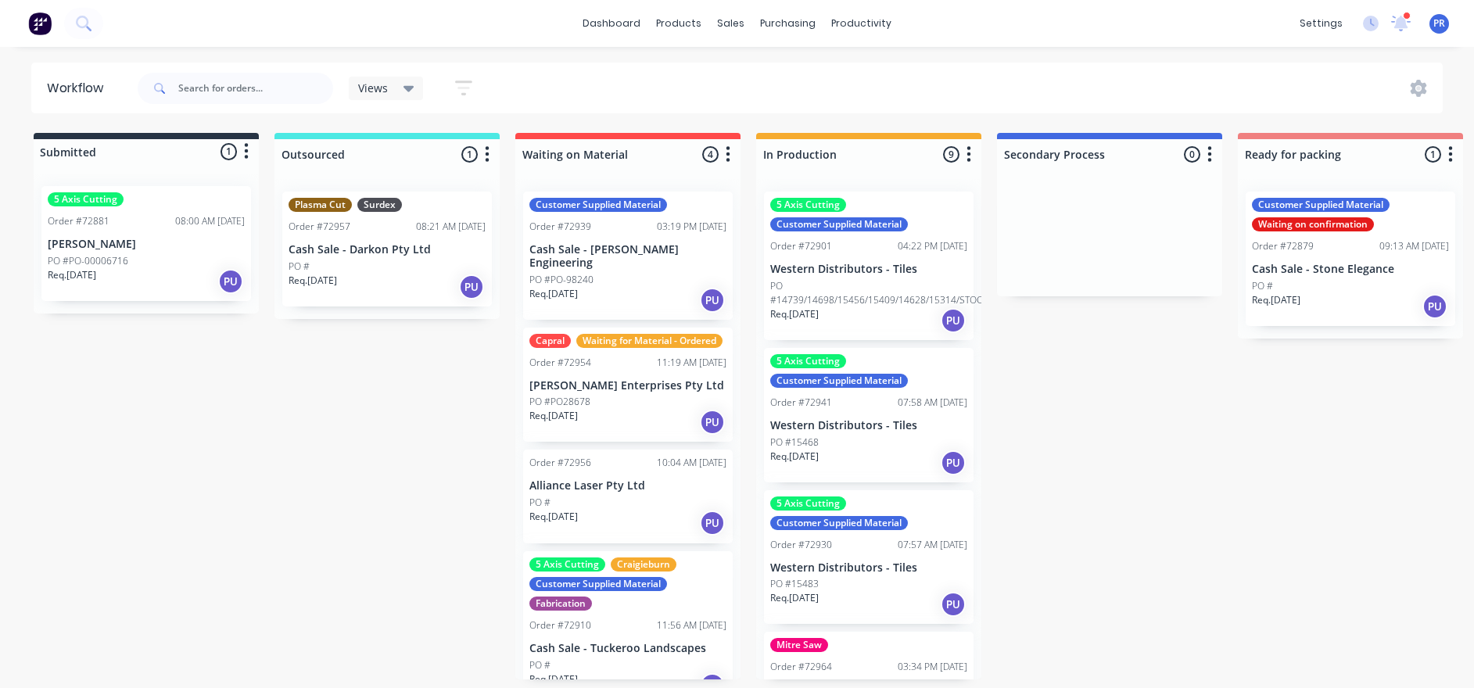
scroll to position [27, 0]
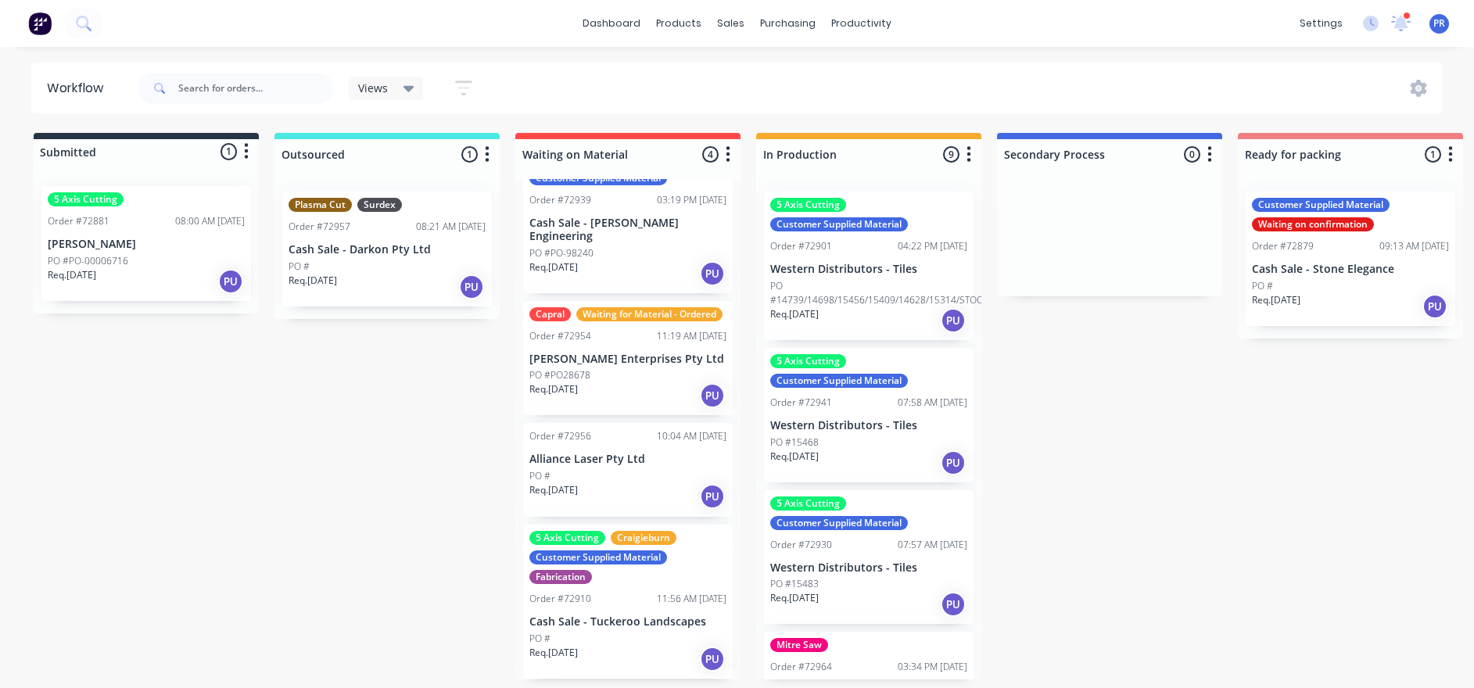
click at [621, 460] on p "Alliance Laser Pty Ltd" at bounding box center [627, 459] width 197 height 13
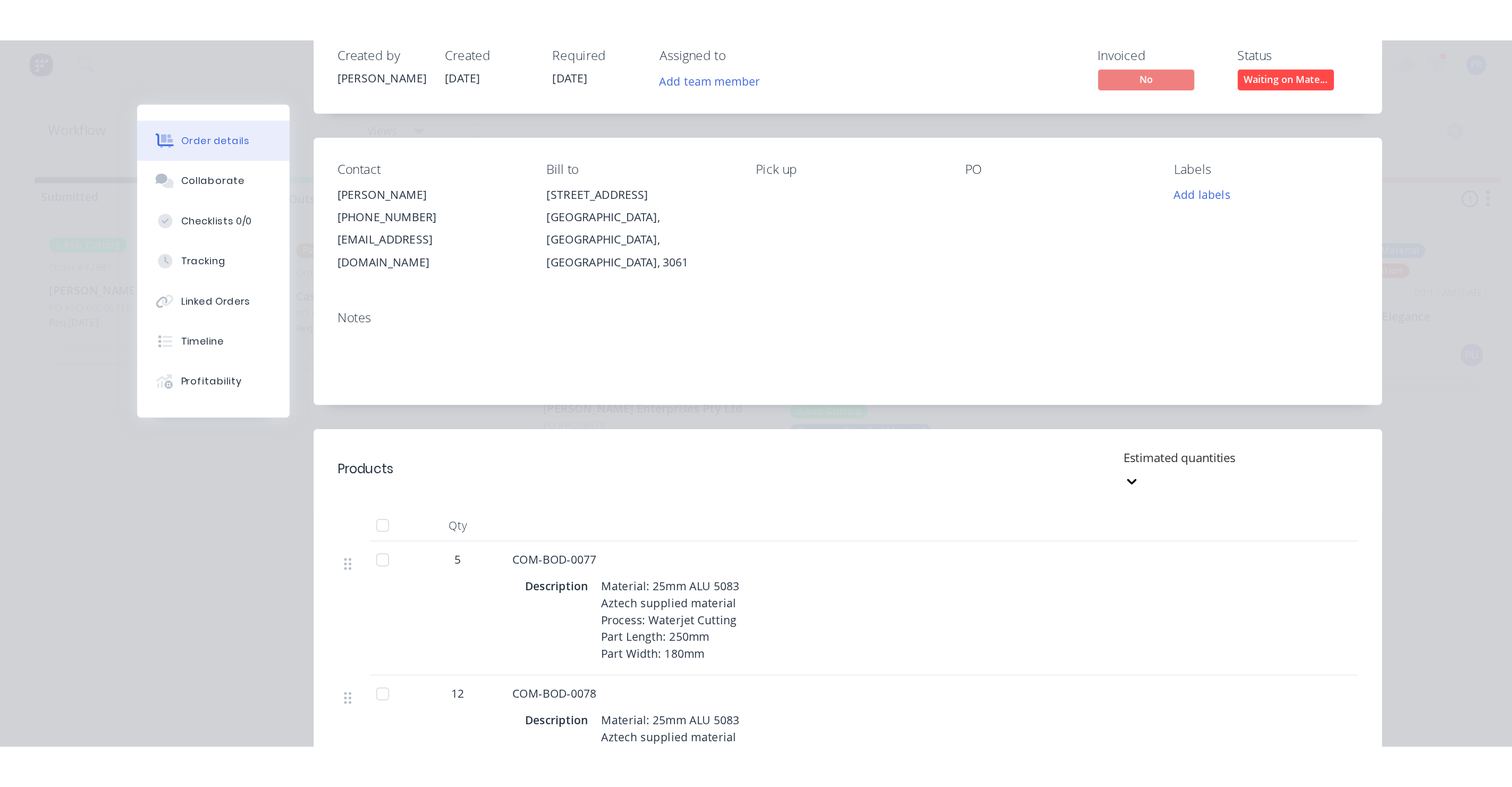
scroll to position [0, 0]
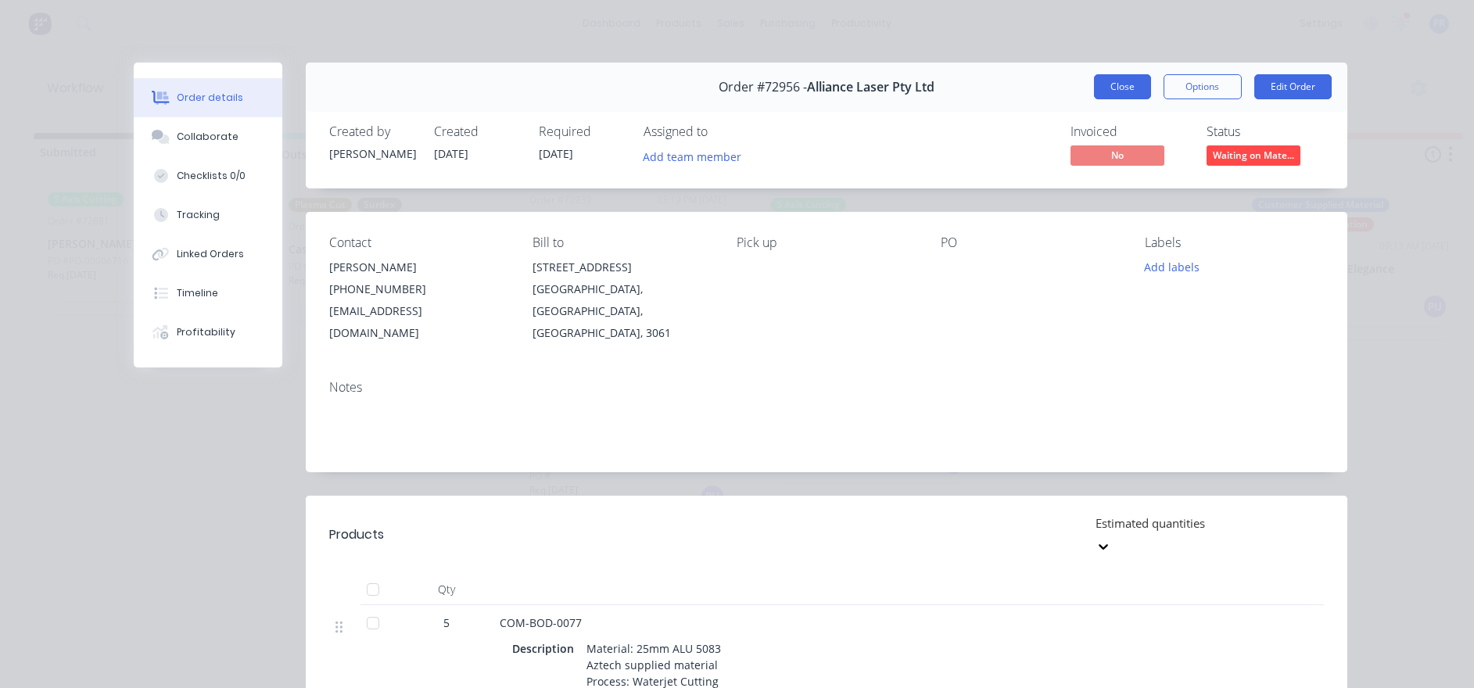
click at [1123, 84] on button "Close" at bounding box center [1122, 86] width 57 height 25
